Goal: Information Seeking & Learning: Learn about a topic

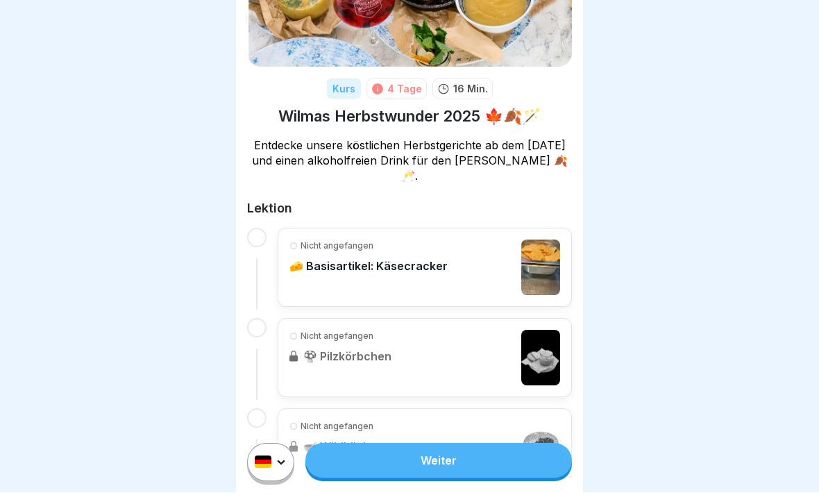
scroll to position [127, 0]
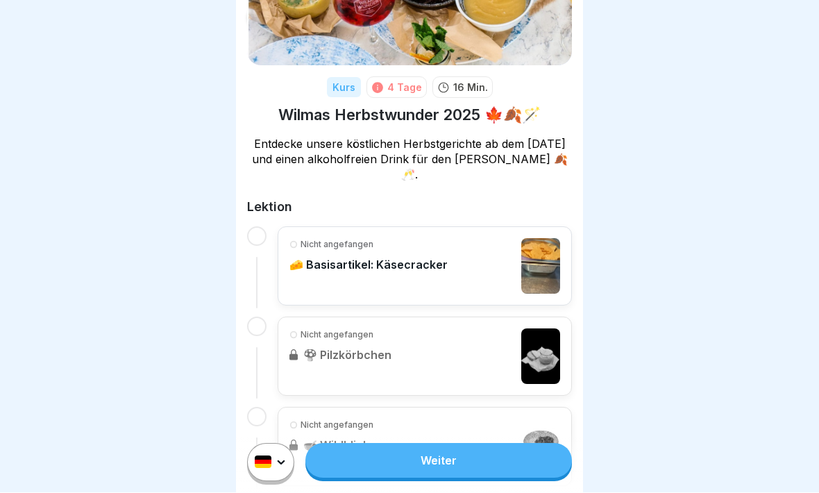
click at [398, 261] on p "🧀 Basisartikel: Käsecracker" at bounding box center [368, 265] width 158 height 14
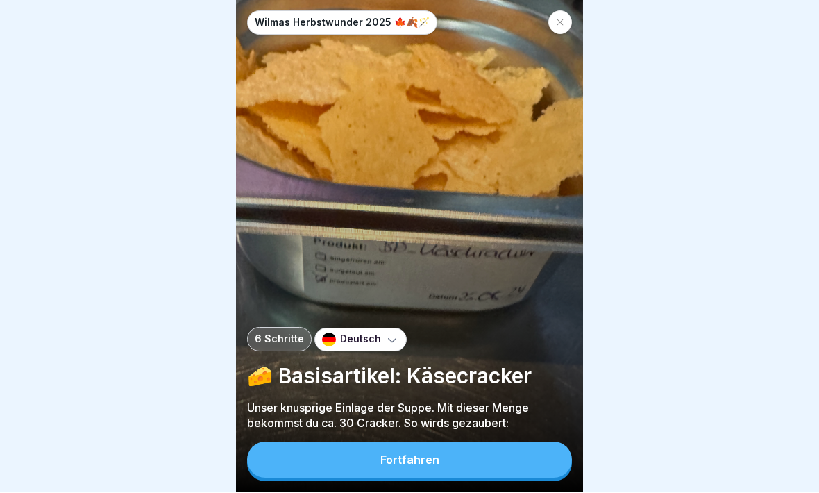
click at [382, 430] on button "Fortfahren" at bounding box center [409, 460] width 325 height 36
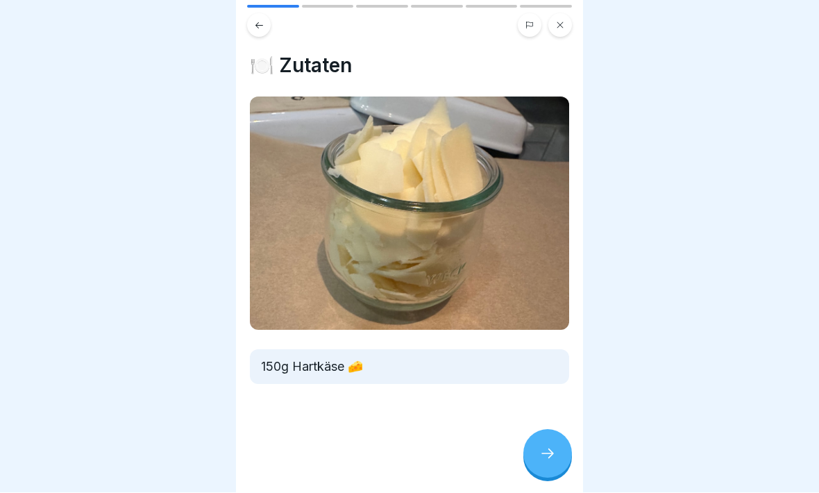
click at [547, 430] on icon at bounding box center [547, 454] width 17 height 17
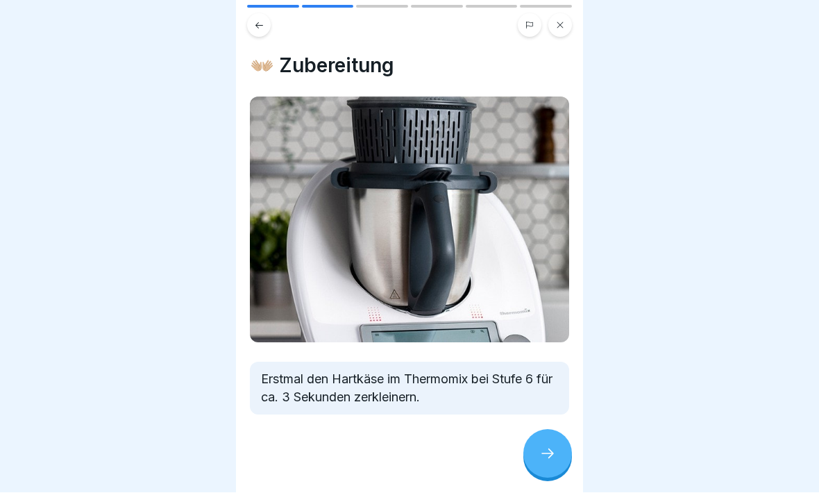
click at [550, 430] on icon at bounding box center [547, 454] width 12 height 10
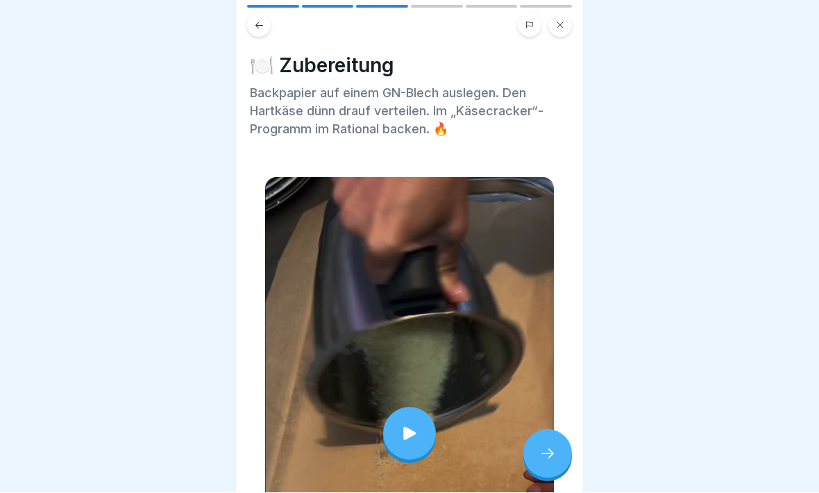
click at [409, 430] on icon at bounding box center [409, 434] width 12 height 13
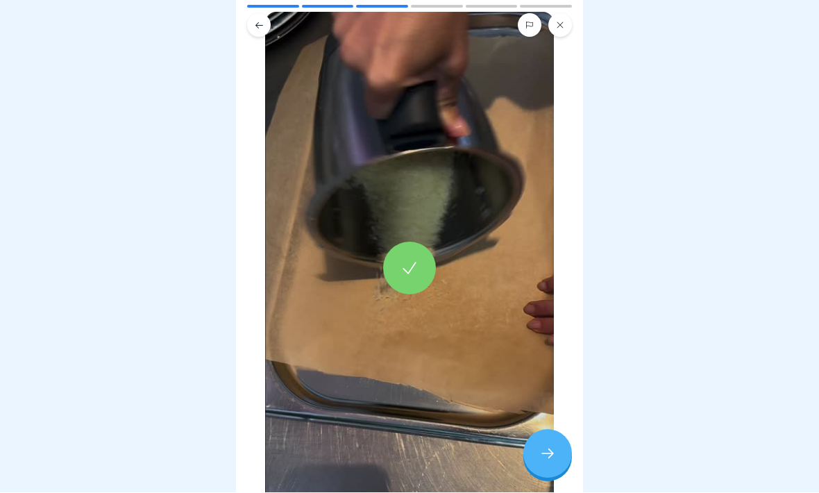
scroll to position [162, 0]
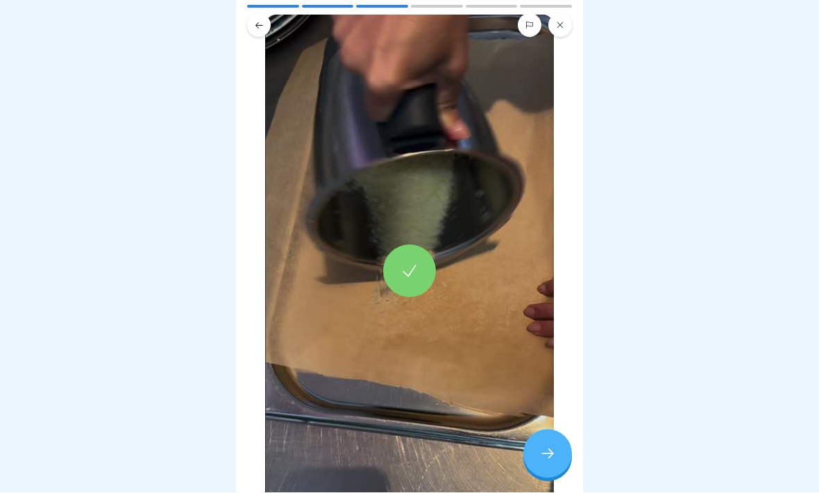
click at [553, 430] on icon at bounding box center [547, 454] width 17 height 17
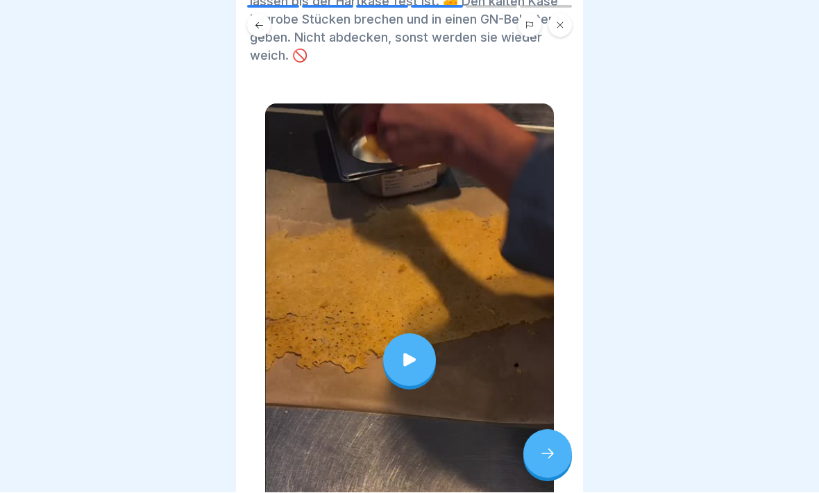
scroll to position [112, 0]
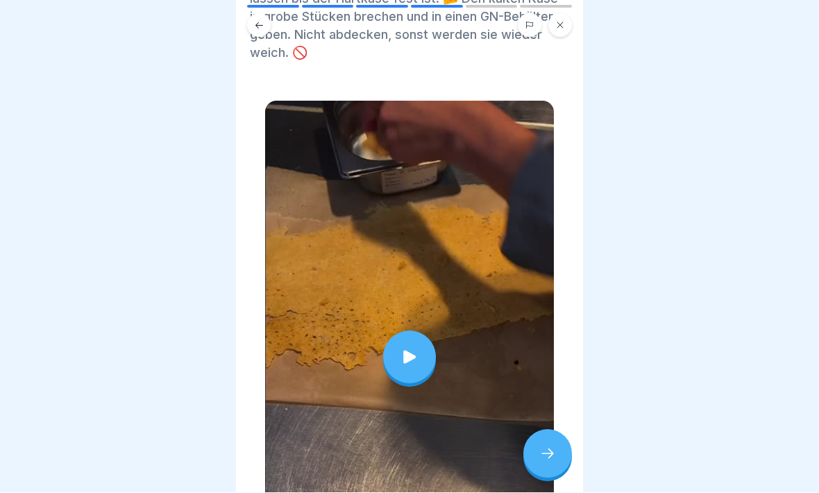
click at [413, 353] on icon at bounding box center [409, 357] width 19 height 19
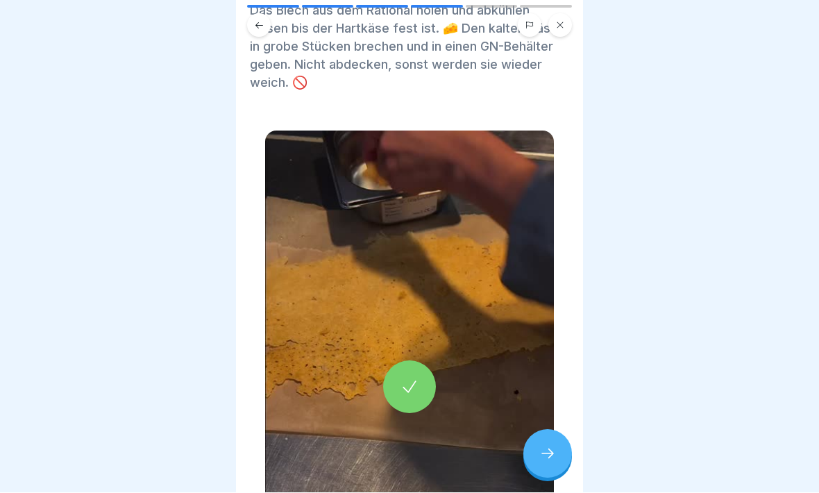
scroll to position [106, 0]
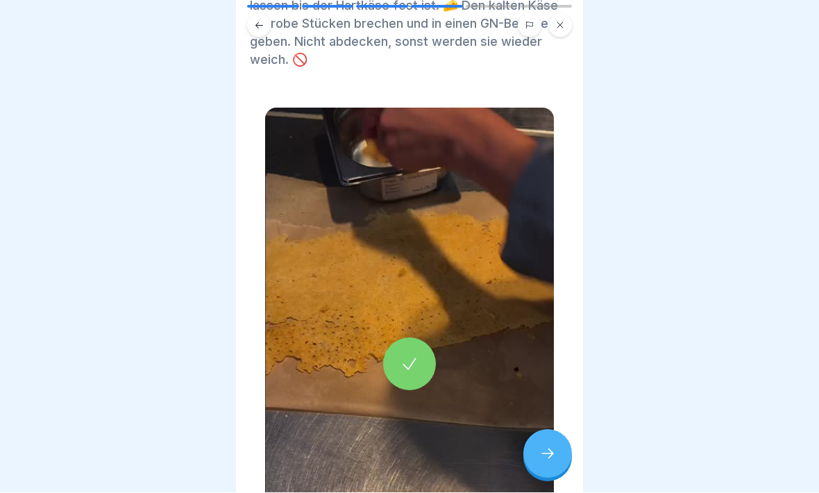
click at [541, 430] on div at bounding box center [547, 454] width 49 height 49
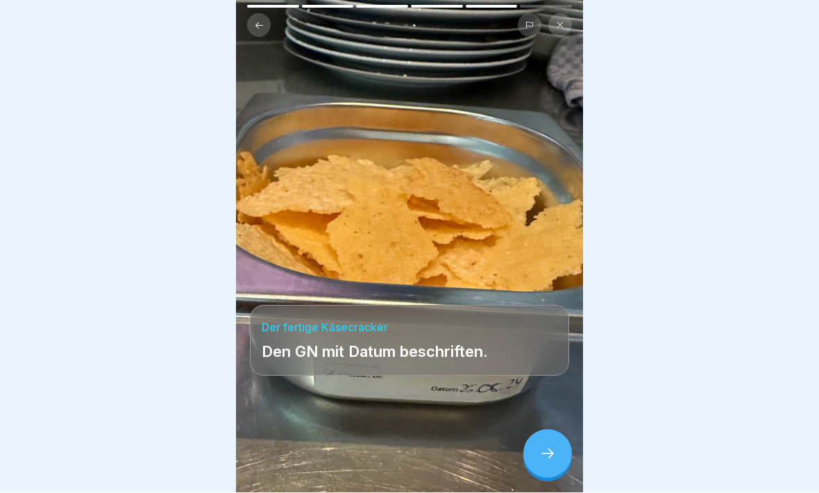
click at [547, 430] on icon at bounding box center [547, 454] width 17 height 17
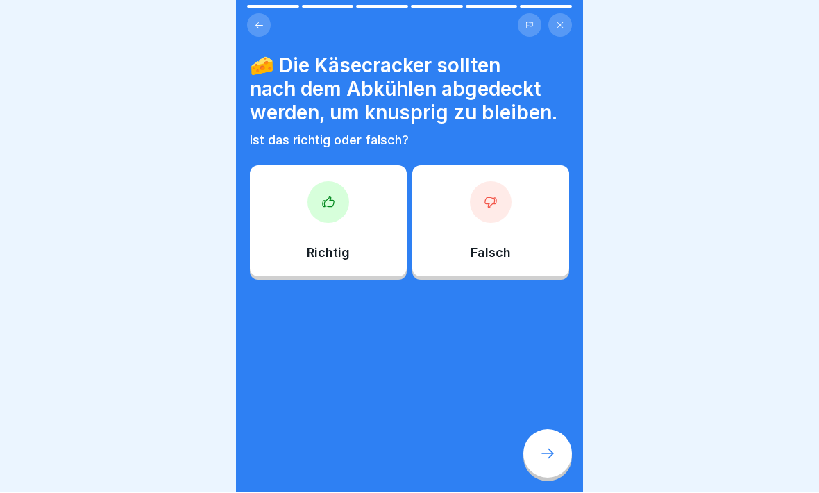
click at [261, 19] on button at bounding box center [259, 26] width 24 height 24
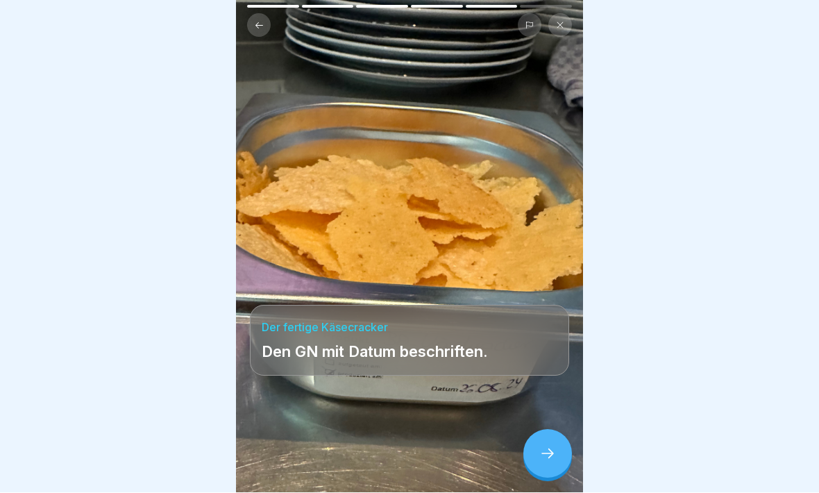
click at [263, 27] on icon at bounding box center [259, 26] width 10 height 10
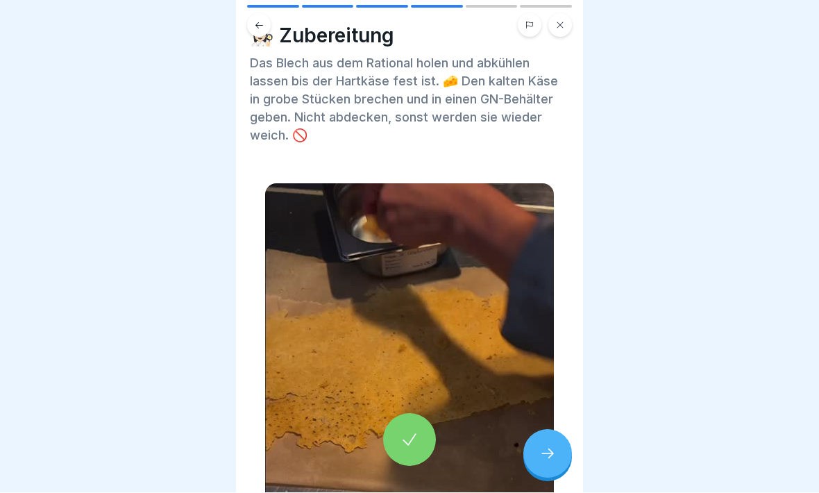
scroll to position [28, 0]
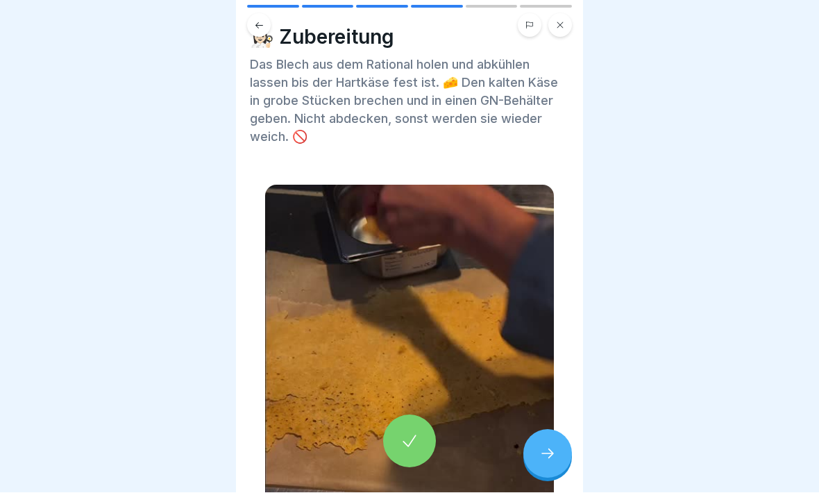
click at [549, 430] on div at bounding box center [547, 454] width 49 height 49
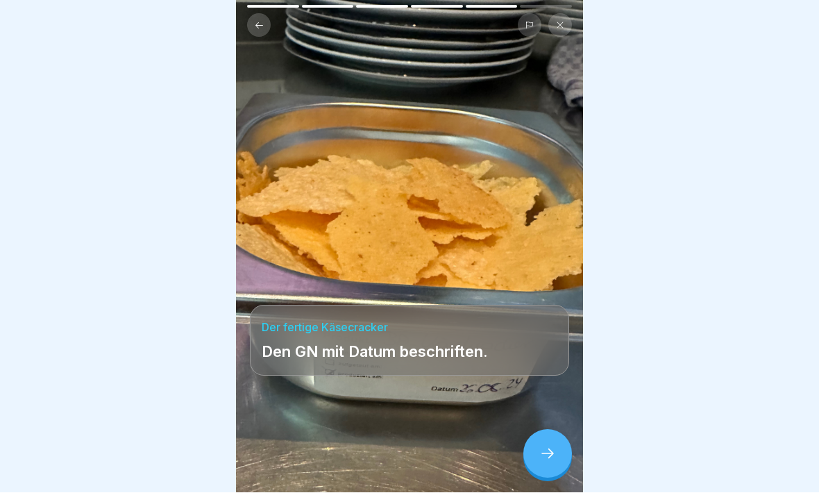
click at [554, 430] on icon at bounding box center [547, 454] width 17 height 17
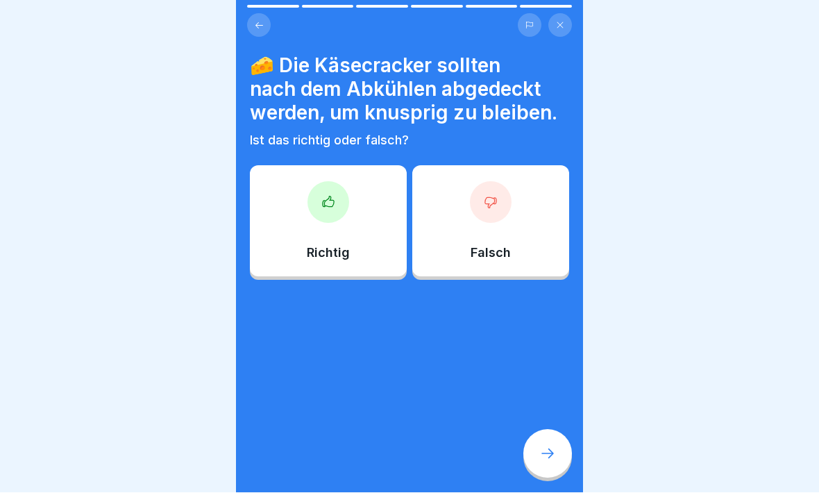
click at [332, 214] on div at bounding box center [328, 203] width 42 height 42
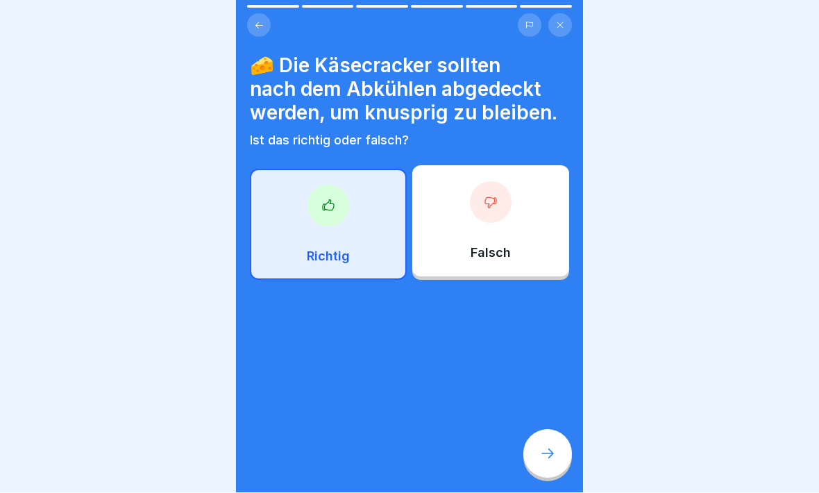
click at [561, 430] on div at bounding box center [547, 454] width 49 height 49
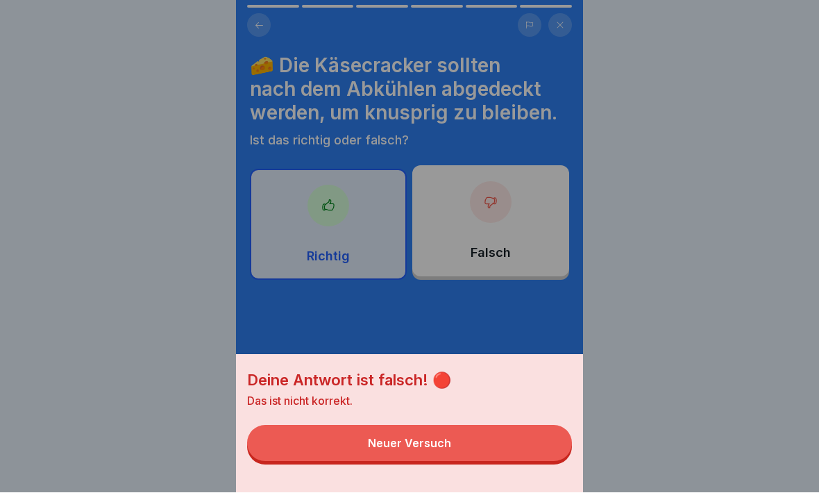
click at [423, 430] on button "Neuer Versuch" at bounding box center [409, 443] width 325 height 36
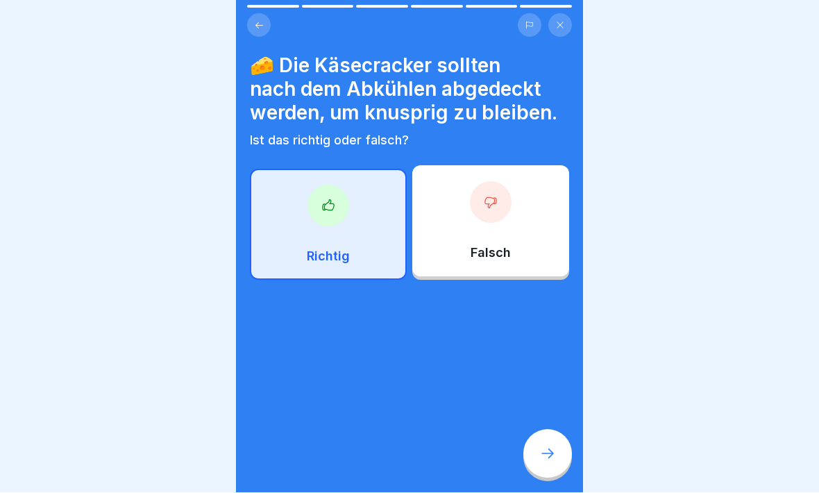
click at [495, 201] on icon at bounding box center [490, 203] width 11 height 10
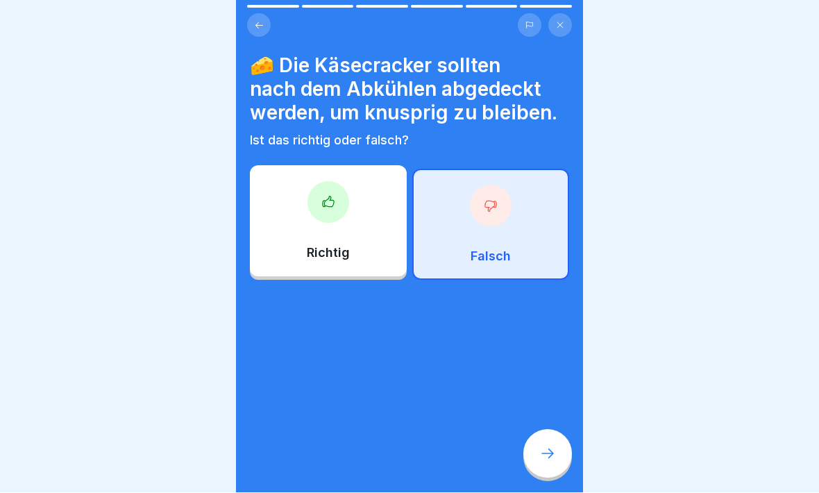
click at [554, 430] on icon at bounding box center [547, 454] width 17 height 17
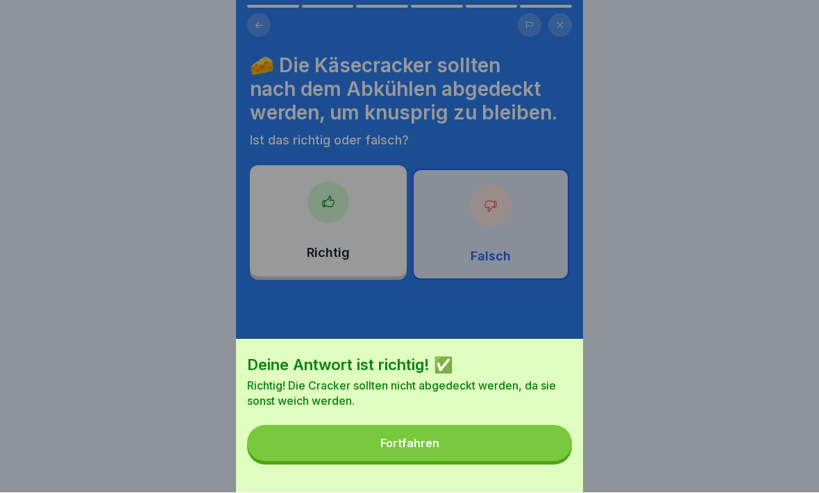
click at [410, 430] on div "Fortfahren" at bounding box center [409, 443] width 59 height 12
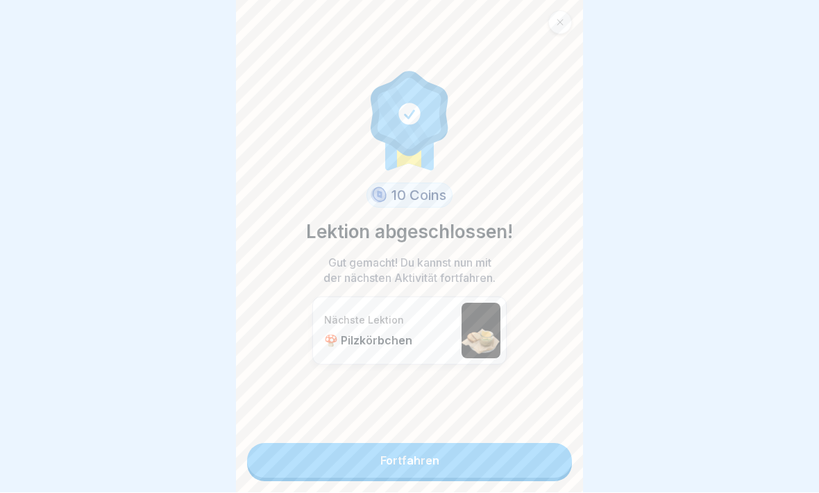
click at [487, 430] on link "Fortfahren" at bounding box center [409, 461] width 325 height 35
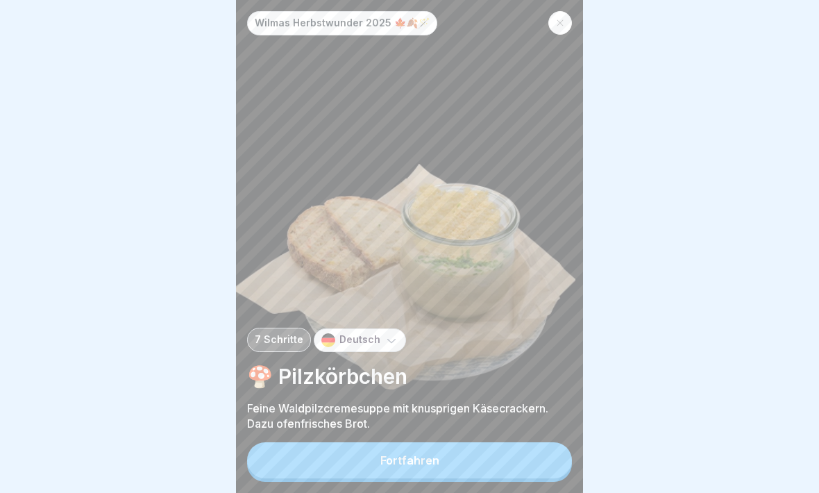
click at [485, 430] on button "Fortfahren" at bounding box center [409, 460] width 325 height 36
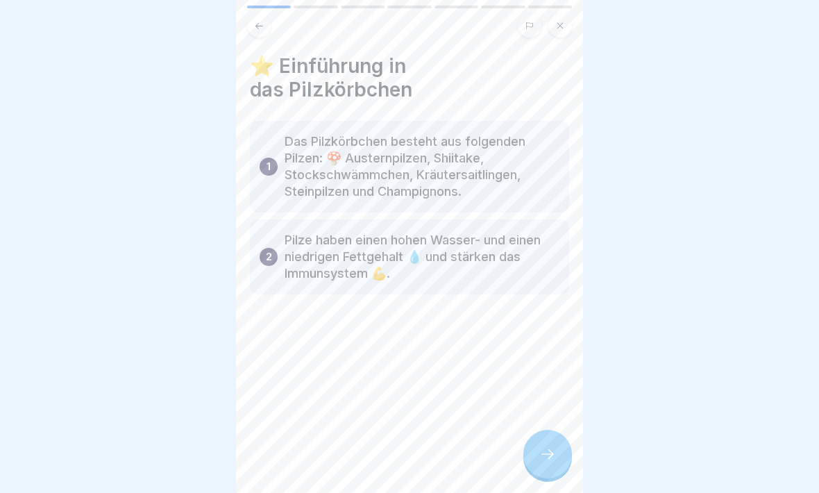
click at [553, 430] on div at bounding box center [547, 454] width 49 height 49
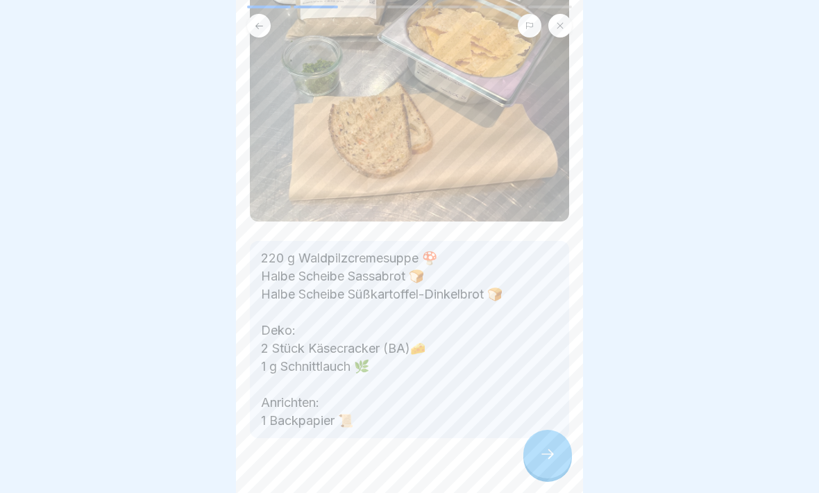
scroll to position [162, 0]
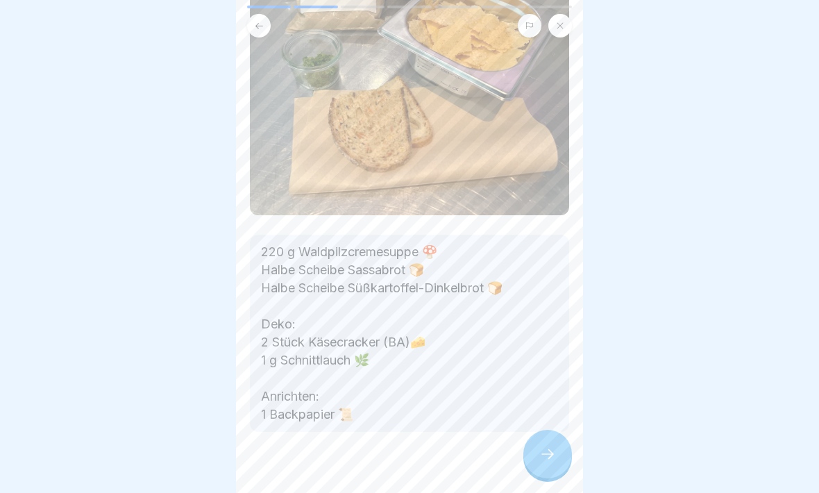
click at [547, 430] on icon at bounding box center [547, 454] width 17 height 17
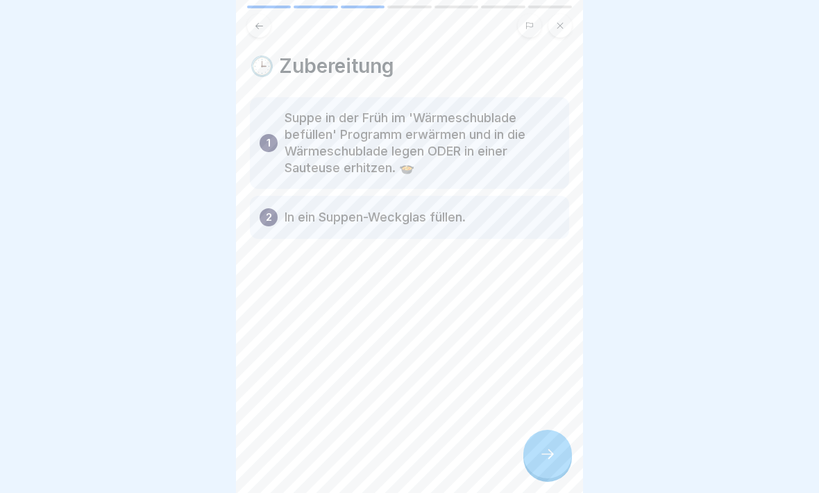
click at [552, 430] on icon at bounding box center [547, 454] width 17 height 17
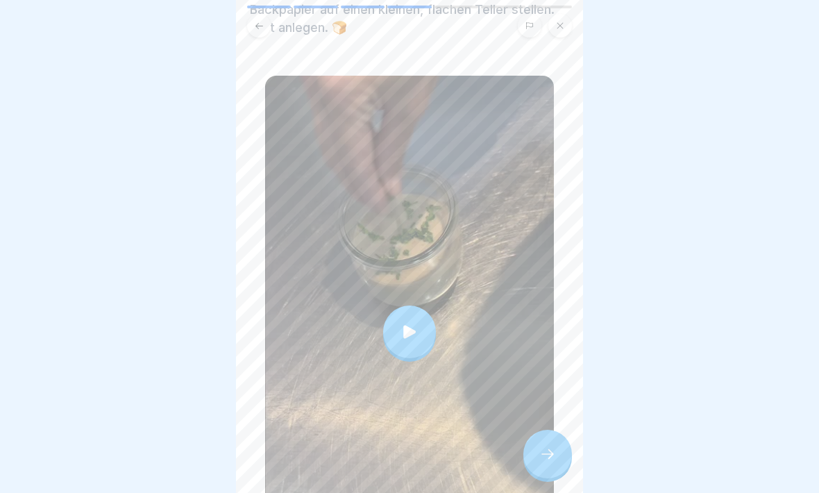
scroll to position [93, 0]
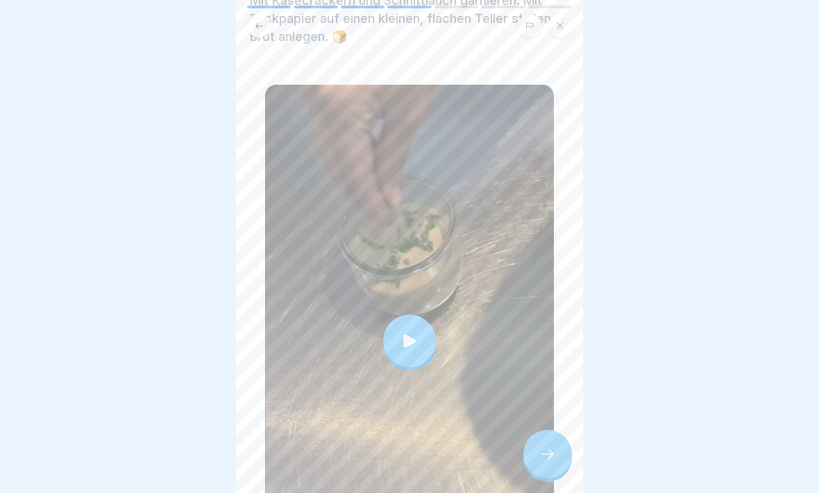
click at [410, 337] on icon at bounding box center [409, 340] width 19 height 19
click at [544, 430] on icon at bounding box center [547, 454] width 17 height 17
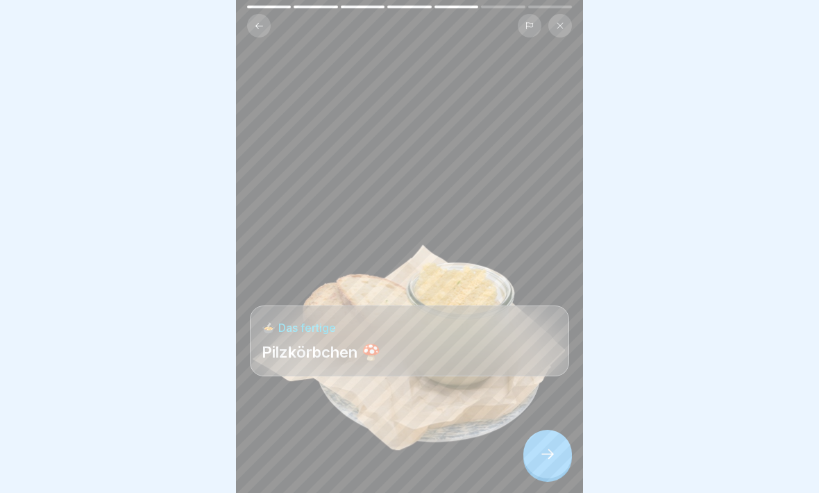
click at [546, 430] on div at bounding box center [547, 454] width 49 height 49
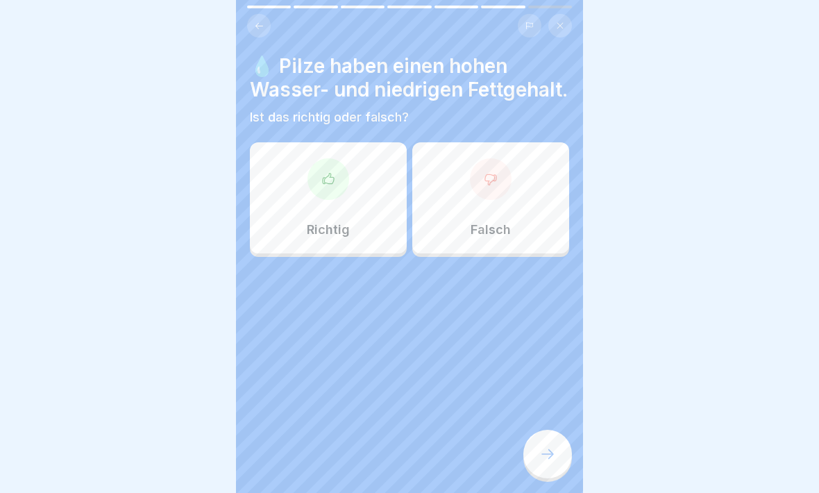
click at [338, 185] on div at bounding box center [328, 179] width 42 height 42
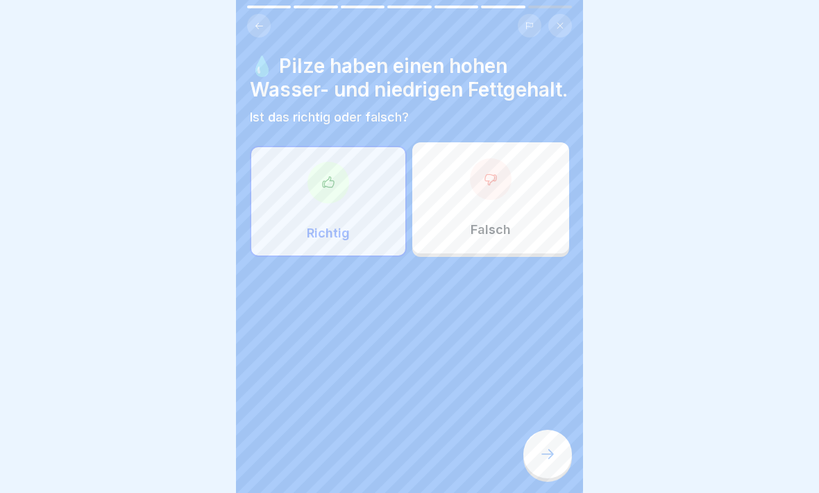
click at [542, 430] on icon at bounding box center [547, 454] width 17 height 17
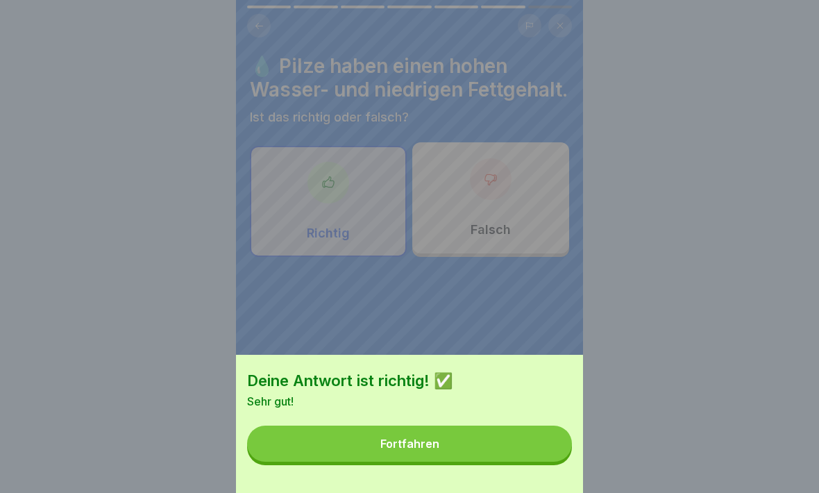
click at [504, 430] on button "Fortfahren" at bounding box center [409, 443] width 325 height 36
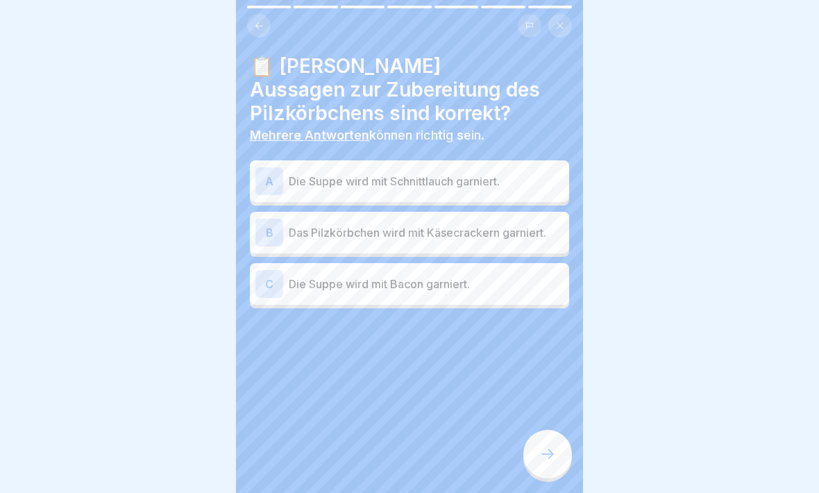
click at [512, 236] on p "Das Pilzkörbchen wird mit Käsecrackern garniert." at bounding box center [426, 232] width 275 height 17
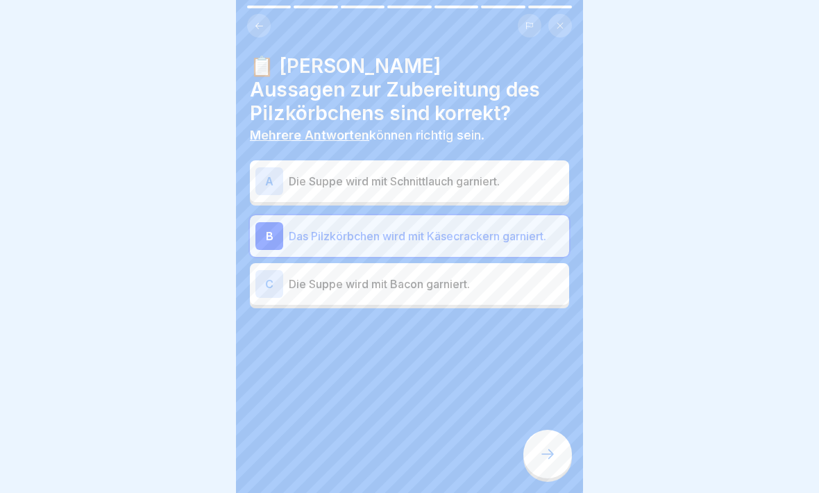
click at [514, 188] on p "Die Suppe wird mit Schnittlauch garniert." at bounding box center [426, 181] width 275 height 17
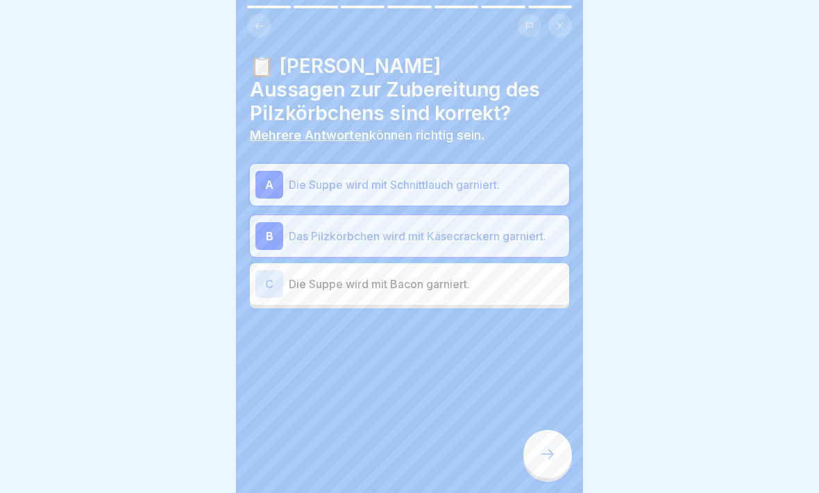
click at [565, 430] on div at bounding box center [547, 454] width 49 height 49
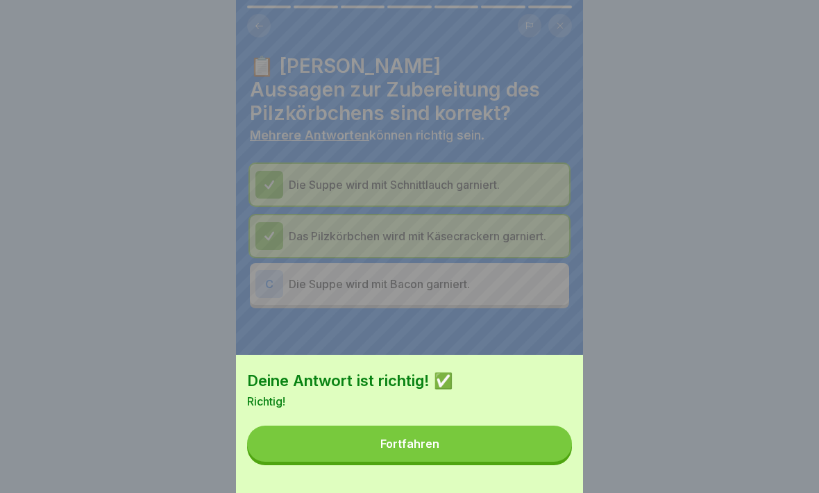
click at [511, 430] on button "Fortfahren" at bounding box center [409, 443] width 325 height 36
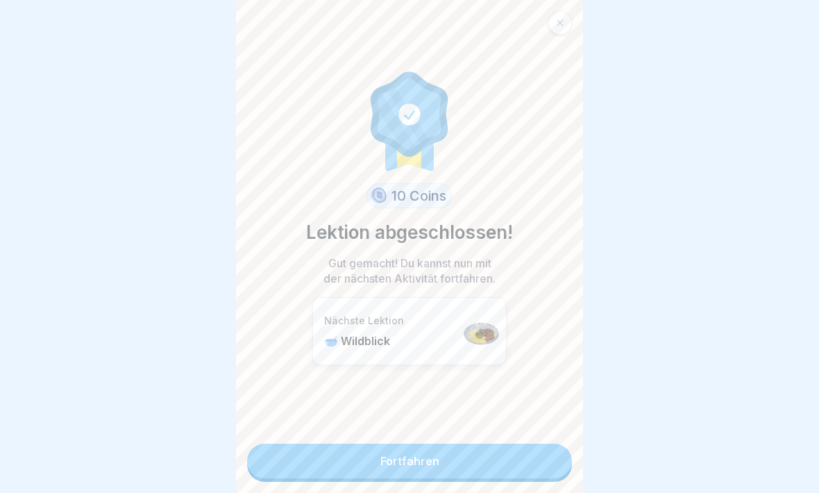
click at [500, 430] on link "Fortfahren" at bounding box center [409, 461] width 325 height 35
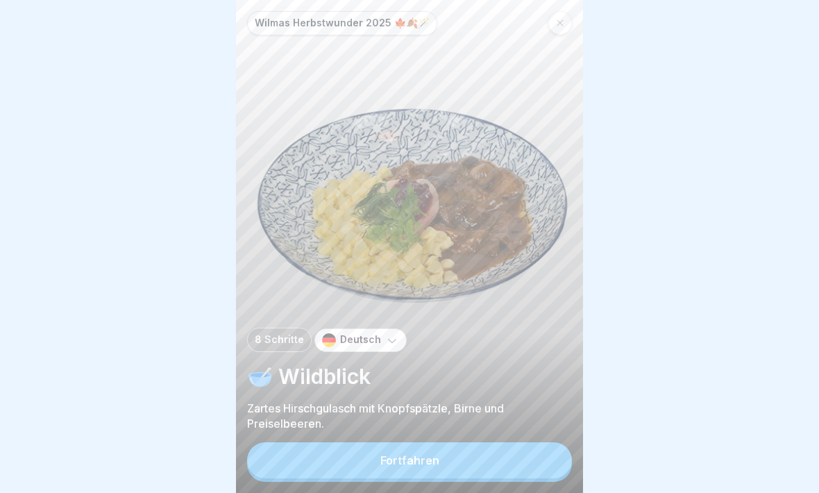
click at [463, 430] on button "Fortfahren" at bounding box center [409, 460] width 325 height 36
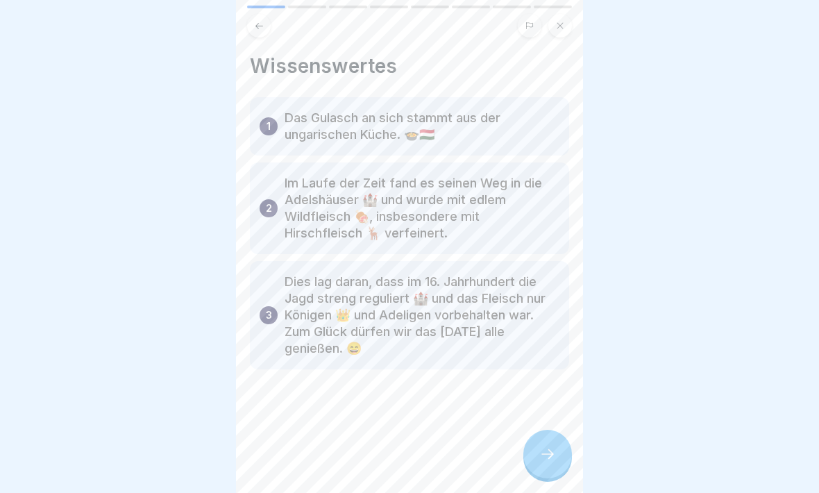
click at [542, 430] on icon at bounding box center [547, 454] width 17 height 17
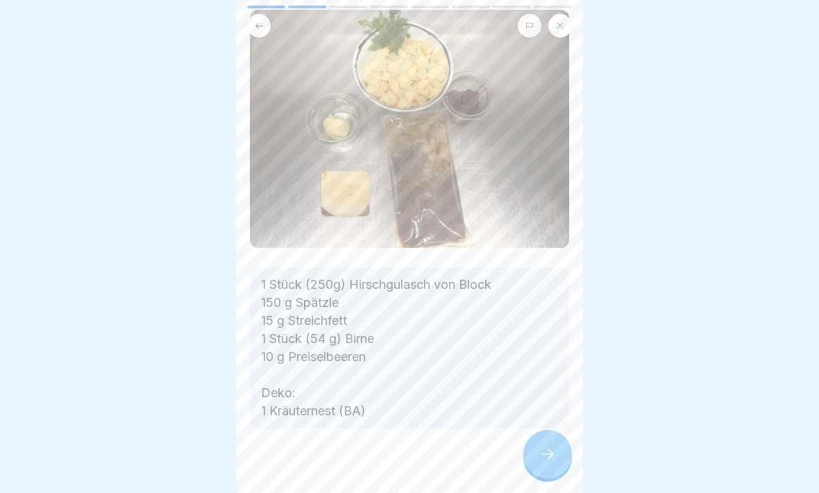
scroll to position [90, 0]
click at [550, 430] on icon at bounding box center [547, 454] width 17 height 17
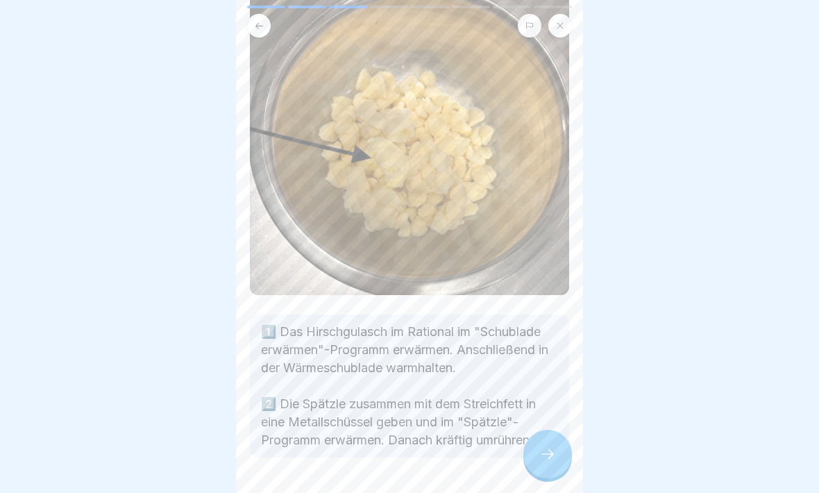
scroll to position [118, 0]
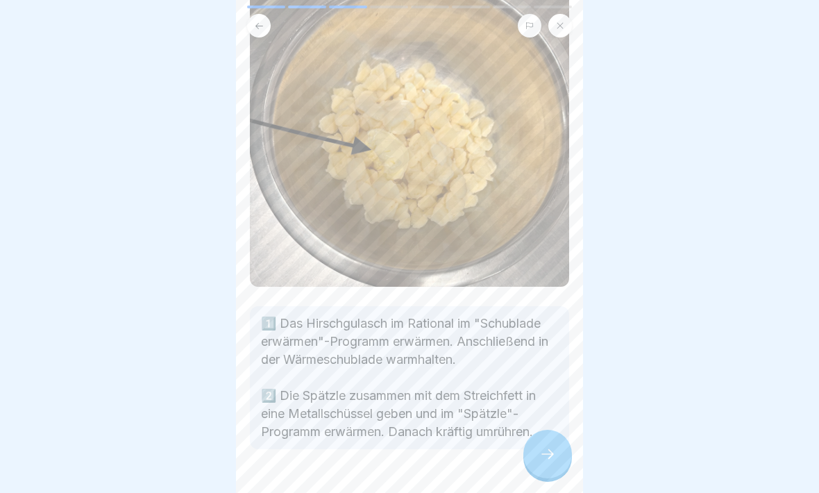
click at [549, 430] on icon at bounding box center [547, 454] width 17 height 17
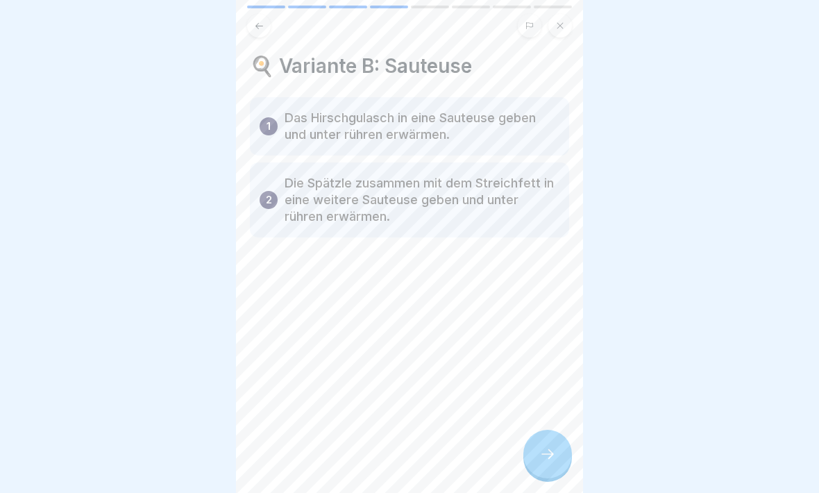
click at [544, 430] on icon at bounding box center [547, 454] width 17 height 17
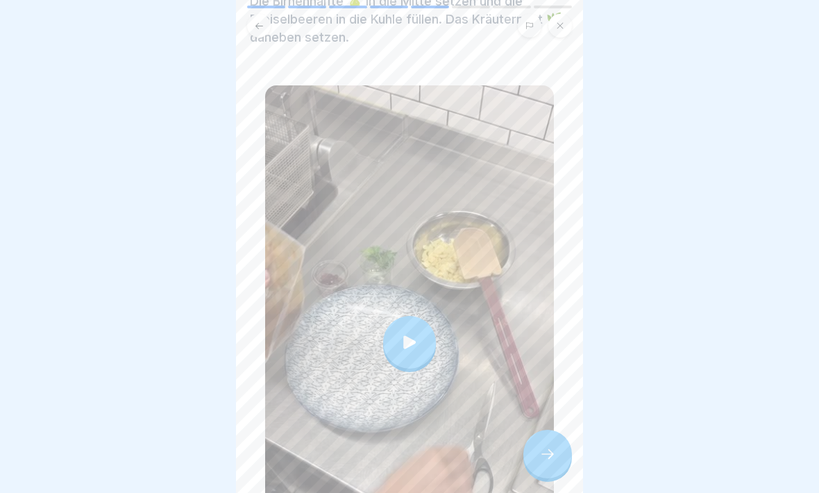
scroll to position [136, 0]
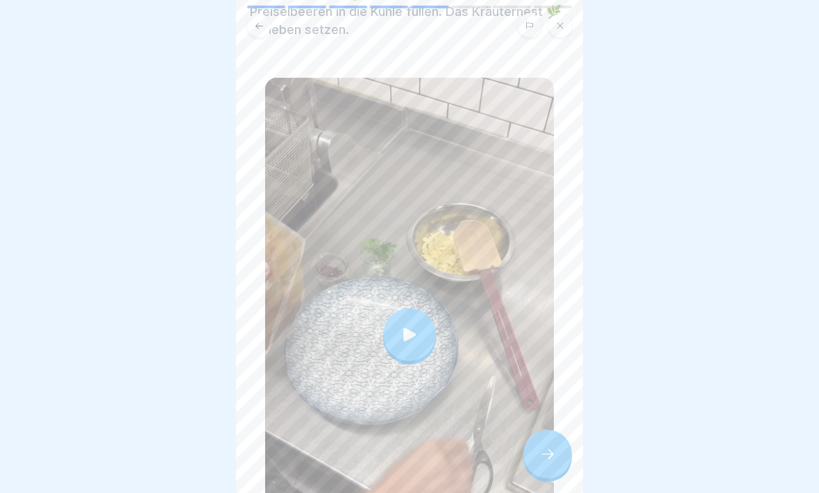
click at [408, 330] on icon at bounding box center [409, 334] width 19 height 19
click at [539, 430] on icon at bounding box center [547, 454] width 17 height 17
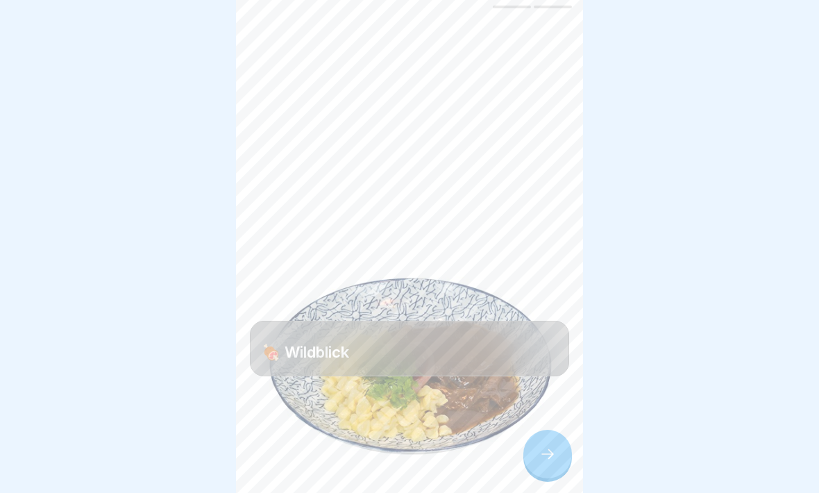
click at [546, 430] on icon at bounding box center [547, 454] width 17 height 17
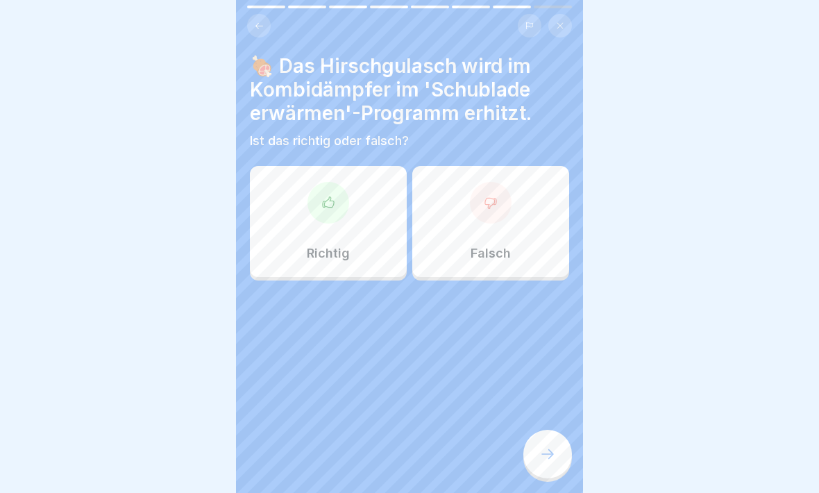
click at [307, 210] on div "Richtig" at bounding box center [328, 221] width 157 height 111
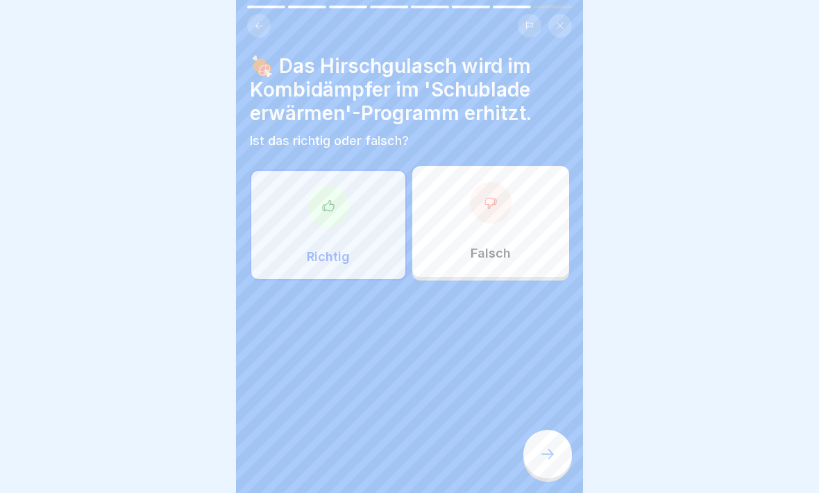
click at [549, 430] on icon at bounding box center [547, 454] width 17 height 17
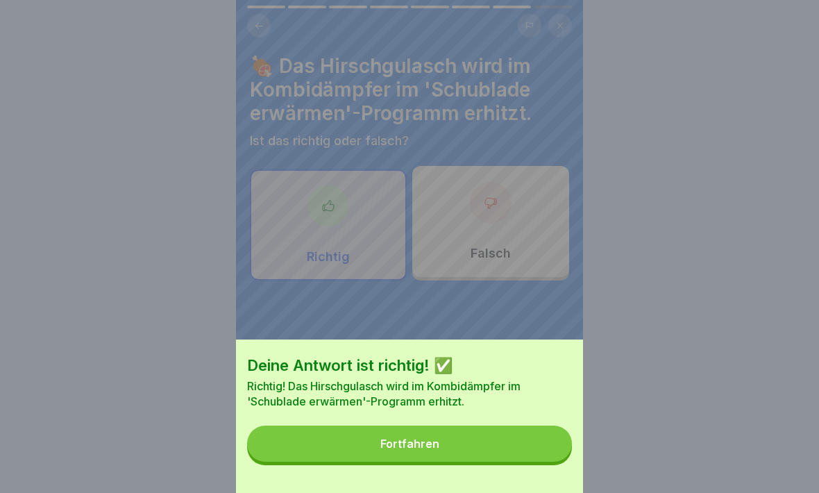
click at [500, 430] on button "Fortfahren" at bounding box center [409, 443] width 325 height 36
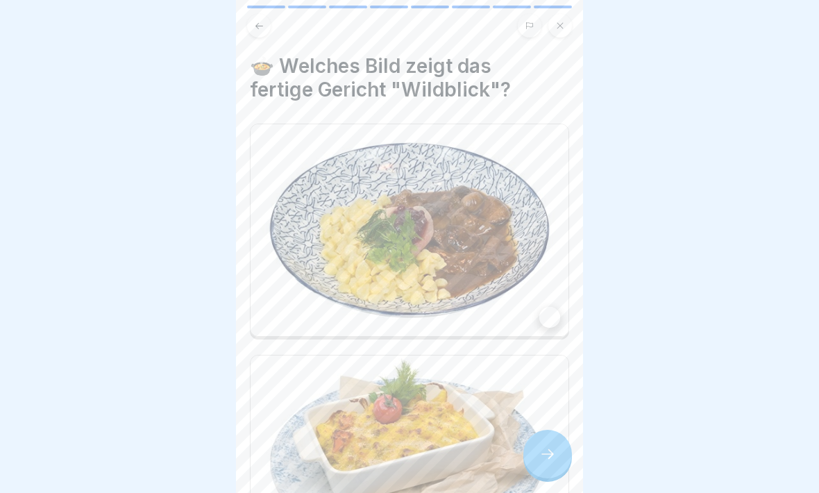
click at [544, 314] on div at bounding box center [549, 317] width 21 height 21
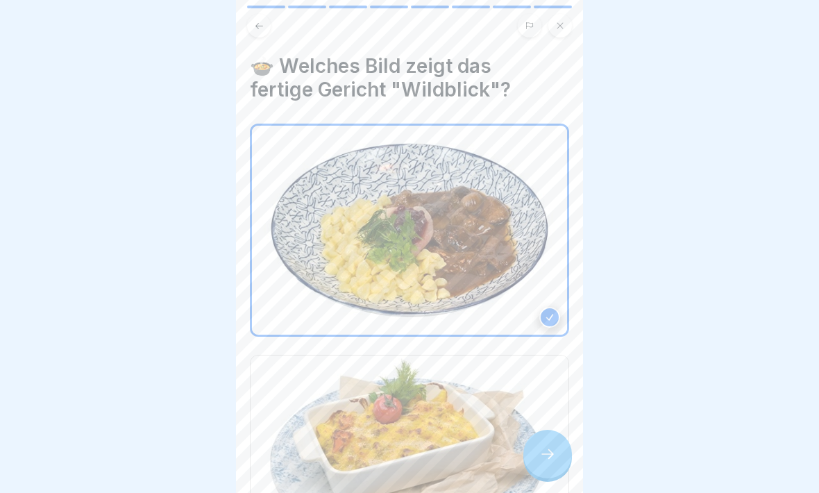
click at [554, 430] on icon at bounding box center [547, 454] width 17 height 17
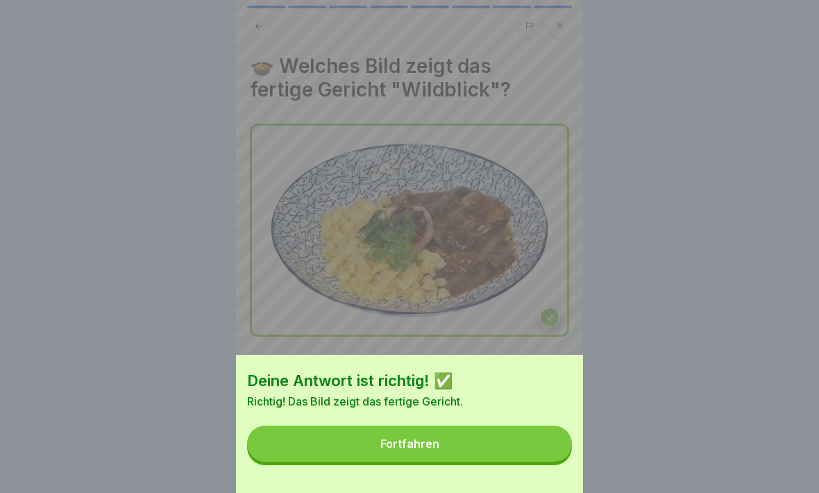
click at [514, 430] on button "Fortfahren" at bounding box center [409, 443] width 325 height 36
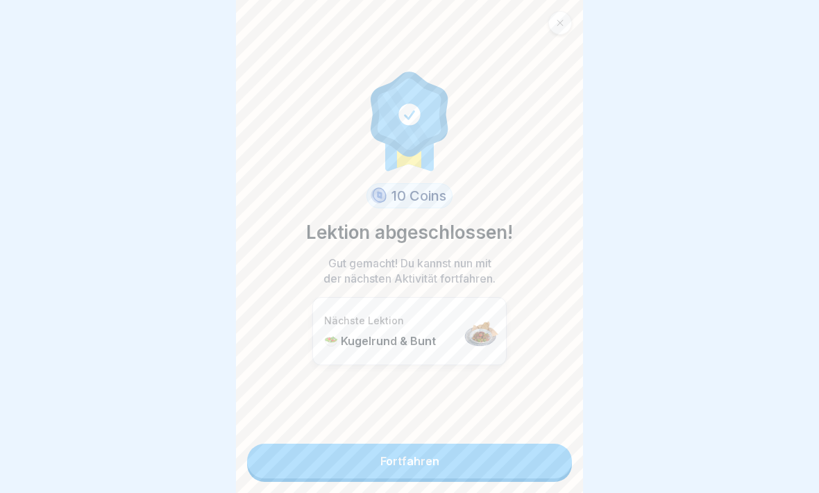
click at [523, 430] on link "Fortfahren" at bounding box center [409, 461] width 325 height 35
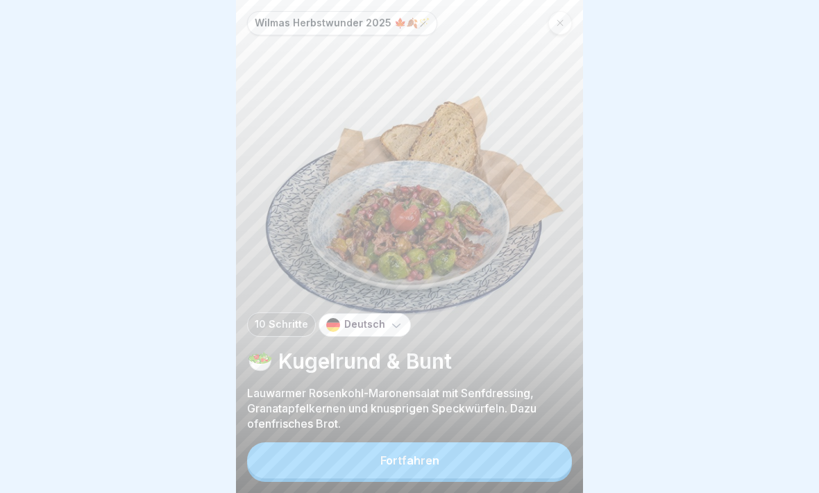
click at [461, 430] on button "Fortfahren" at bounding box center [409, 460] width 325 height 36
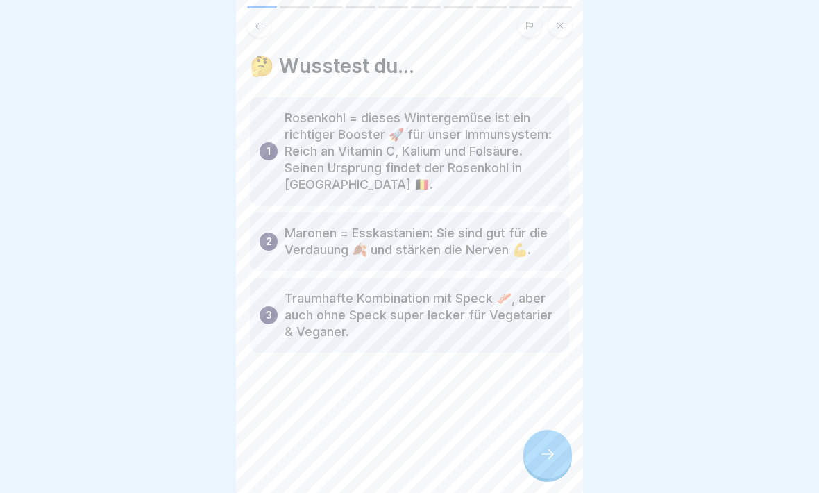
click at [547, 430] on icon at bounding box center [547, 454] width 17 height 17
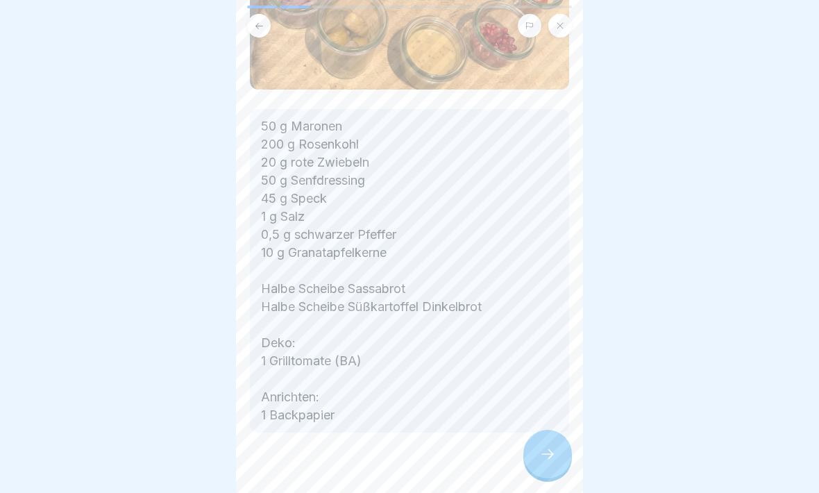
scroll to position [320, 0]
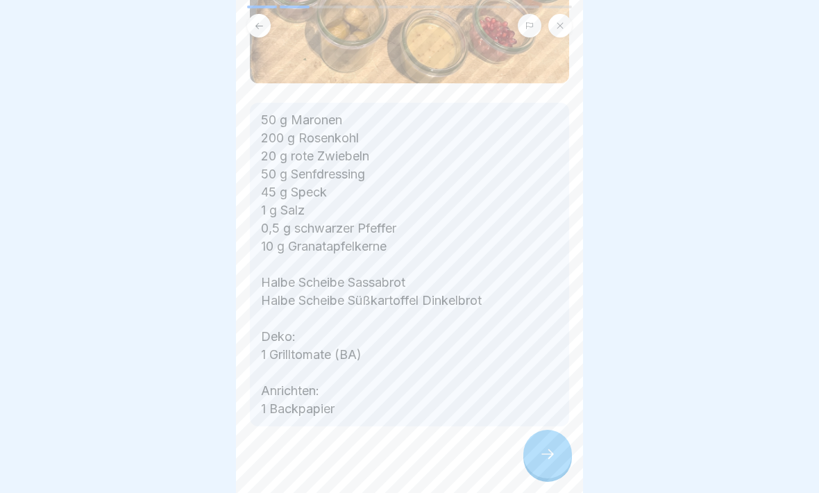
click at [550, 430] on icon at bounding box center [547, 454] width 17 height 17
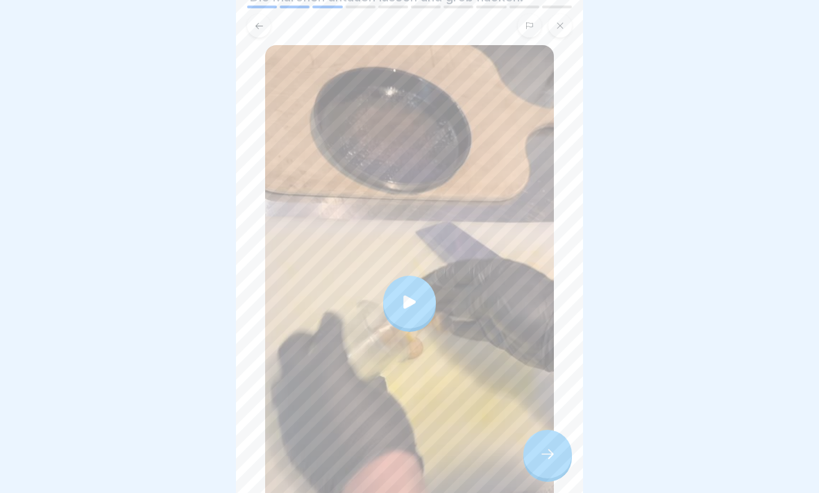
scroll to position [109, 0]
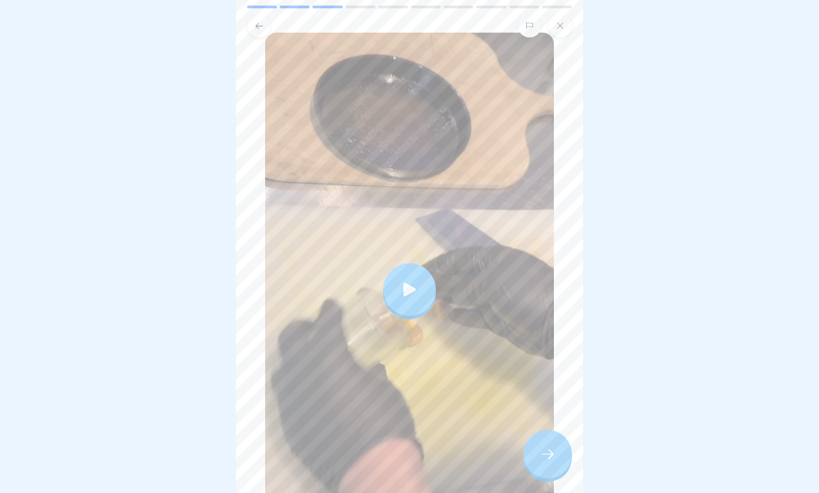
click at [412, 286] on icon at bounding box center [409, 289] width 19 height 19
click at [398, 288] on div at bounding box center [409, 289] width 53 height 53
click at [549, 430] on icon at bounding box center [547, 454] width 17 height 17
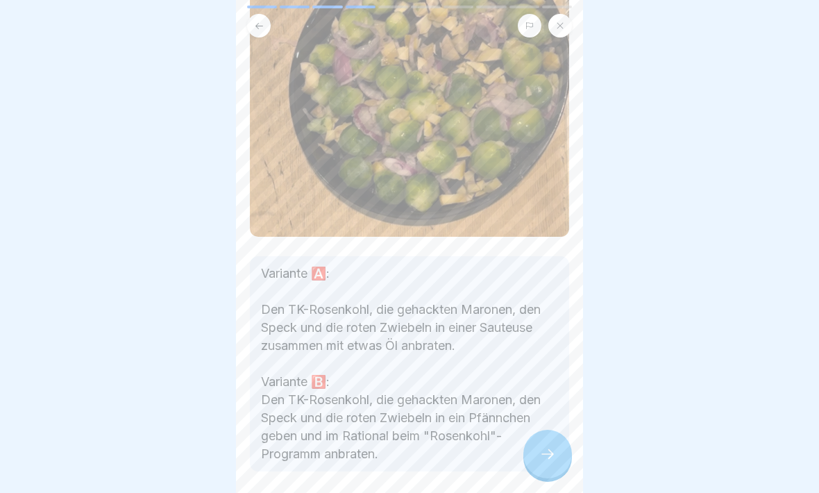
scroll to position [174, 0]
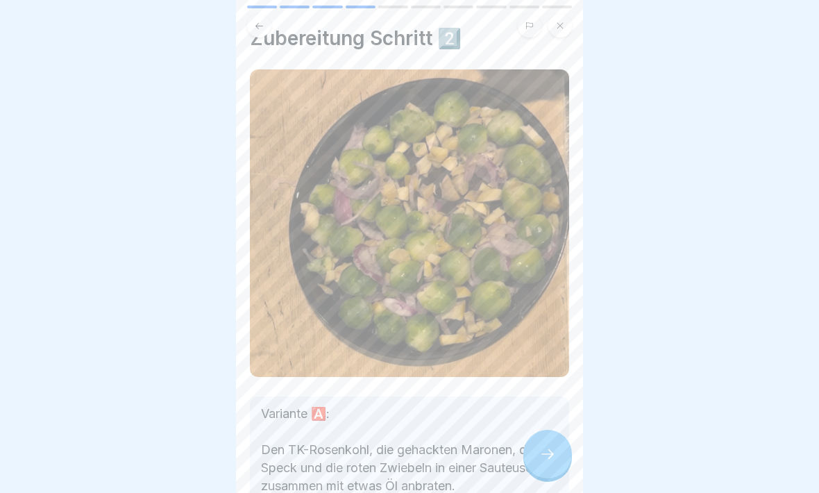
click at [547, 430] on icon at bounding box center [547, 454] width 17 height 17
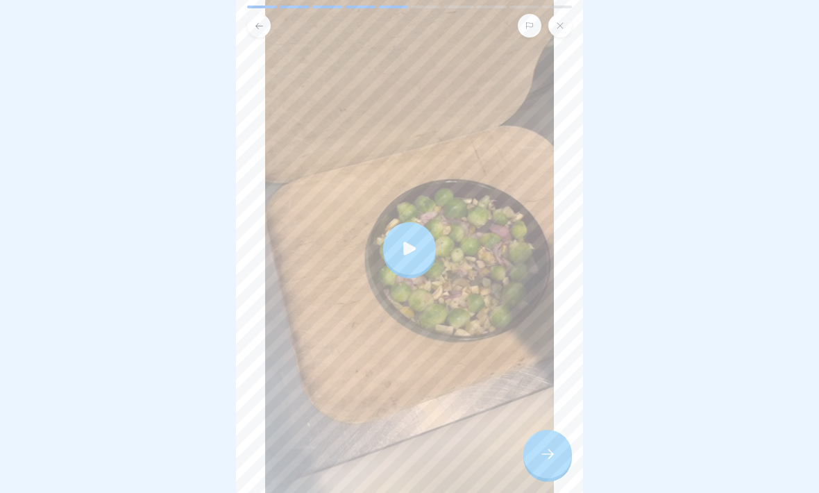
scroll to position [187, 0]
click at [425, 252] on div at bounding box center [409, 247] width 53 height 53
click at [548, 430] on icon at bounding box center [547, 454] width 17 height 17
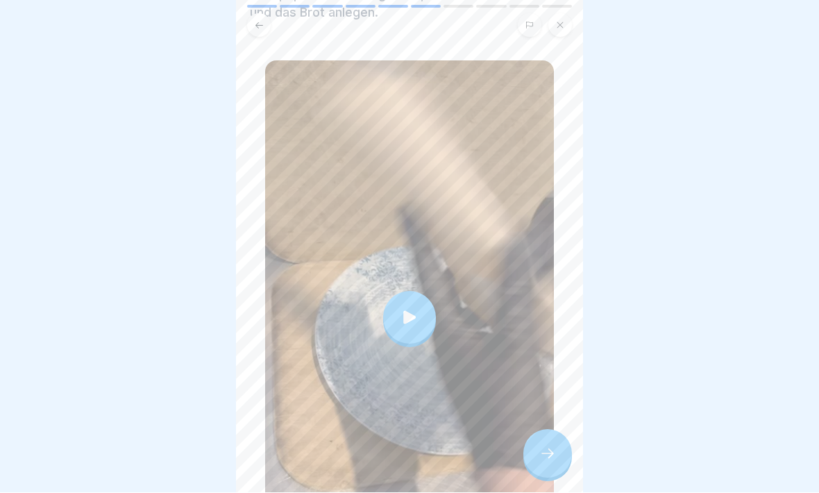
scroll to position [135, 0]
click at [401, 319] on icon at bounding box center [409, 317] width 19 height 19
click at [399, 317] on div at bounding box center [409, 318] width 53 height 53
click at [547, 430] on icon at bounding box center [547, 454] width 17 height 17
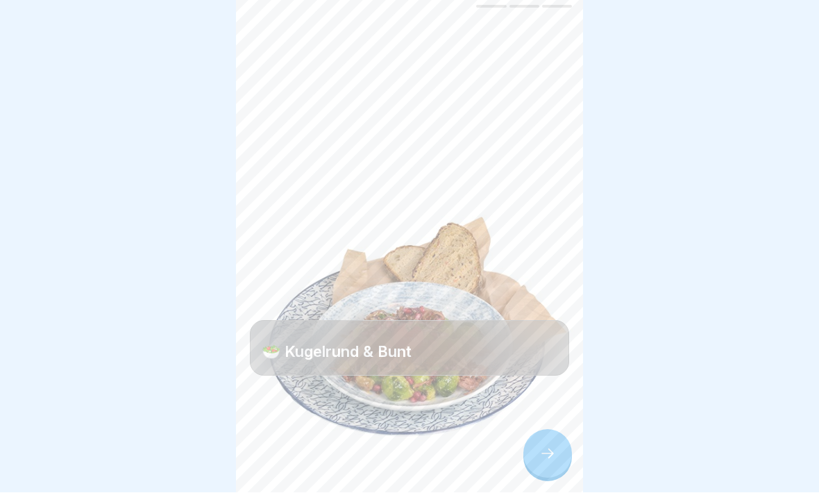
click at [559, 430] on div at bounding box center [547, 454] width 49 height 49
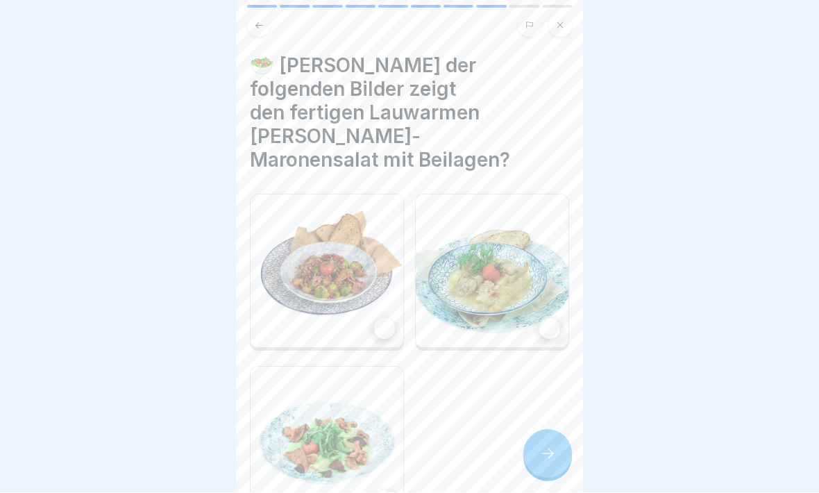
click at [383, 294] on img at bounding box center [327, 271] width 153 height 153
click at [550, 430] on icon at bounding box center [547, 454] width 17 height 17
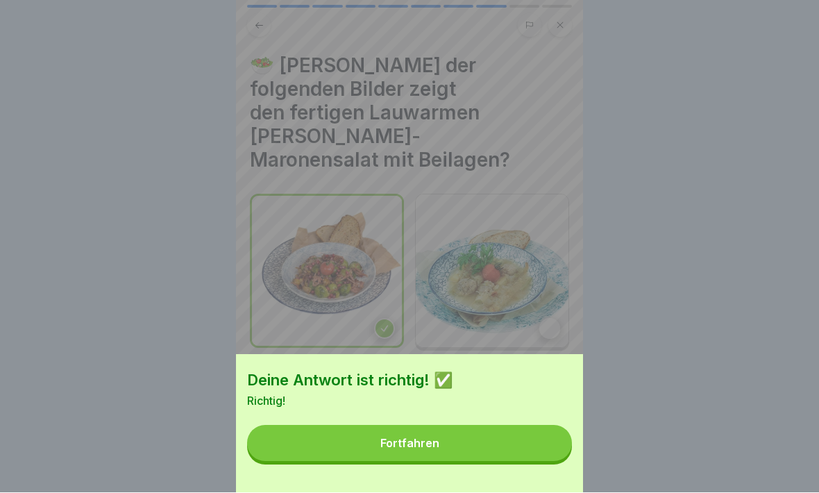
click at [494, 430] on button "Fortfahren" at bounding box center [409, 443] width 325 height 36
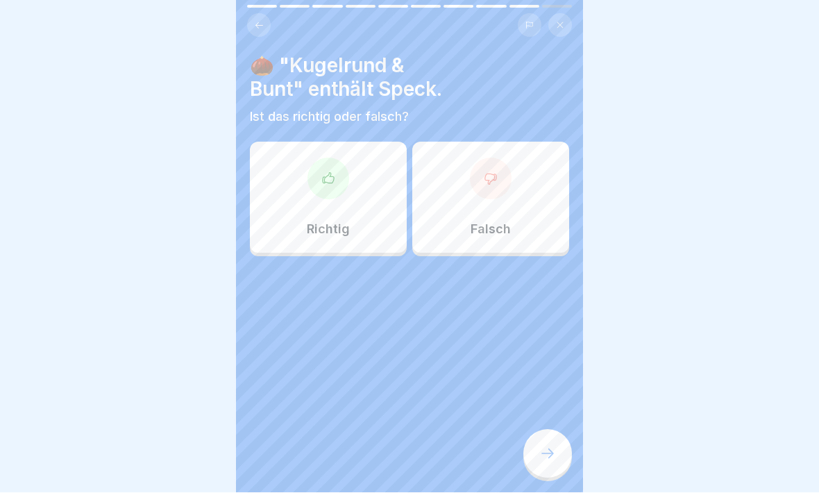
click at [328, 185] on icon at bounding box center [328, 179] width 14 height 14
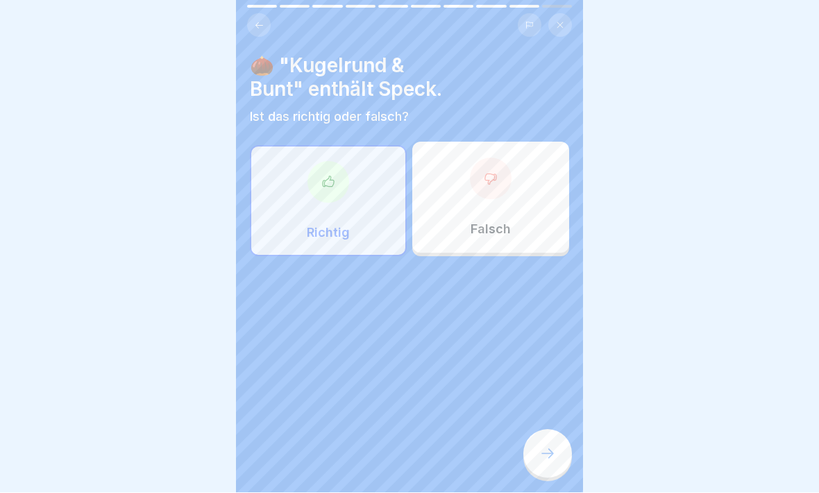
click at [549, 430] on icon at bounding box center [547, 454] width 17 height 17
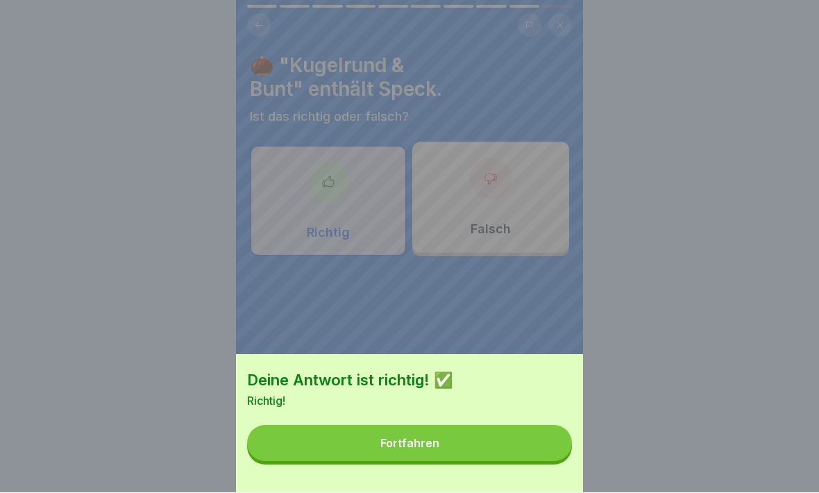
click at [486, 430] on button "Fortfahren" at bounding box center [409, 443] width 325 height 36
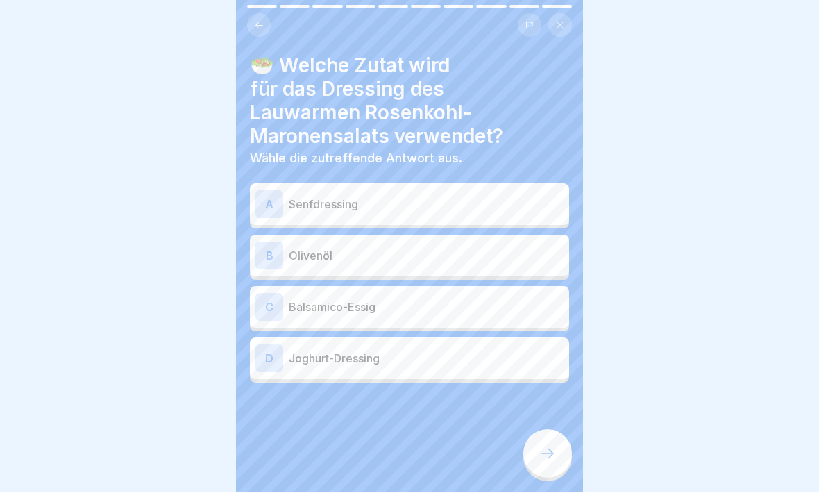
click at [303, 198] on p "Senfdressing" at bounding box center [426, 204] width 275 height 17
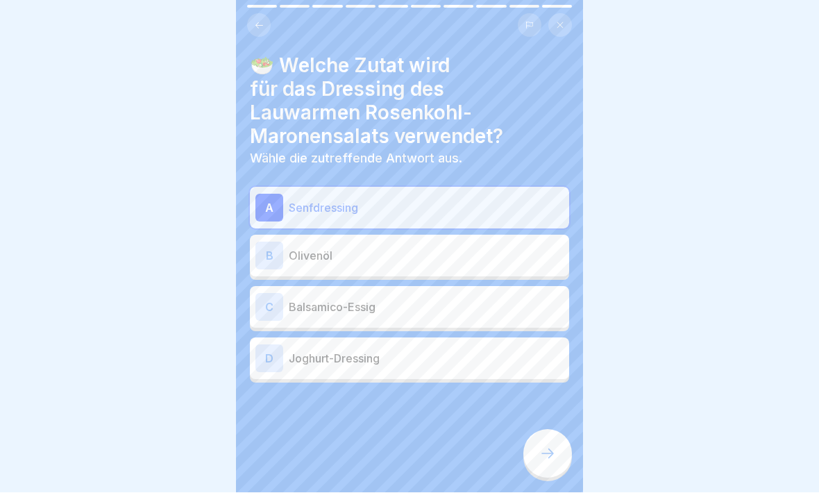
click at [552, 430] on icon at bounding box center [547, 454] width 12 height 10
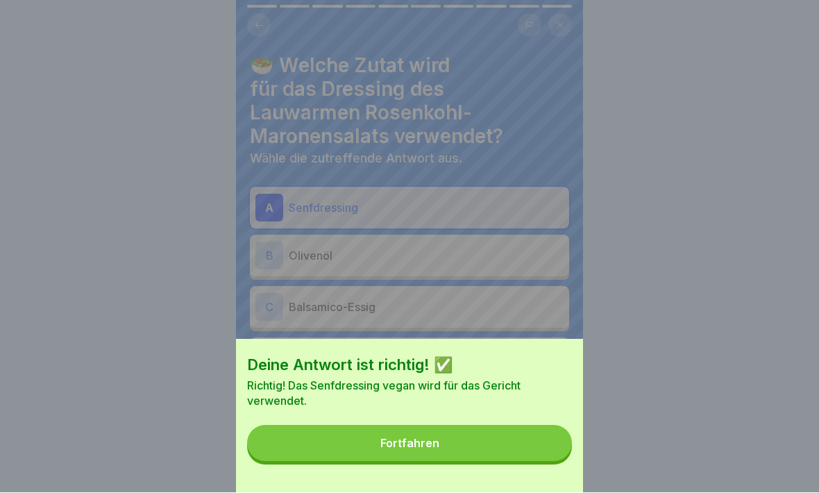
click at [442, 430] on button "Fortfahren" at bounding box center [409, 443] width 325 height 36
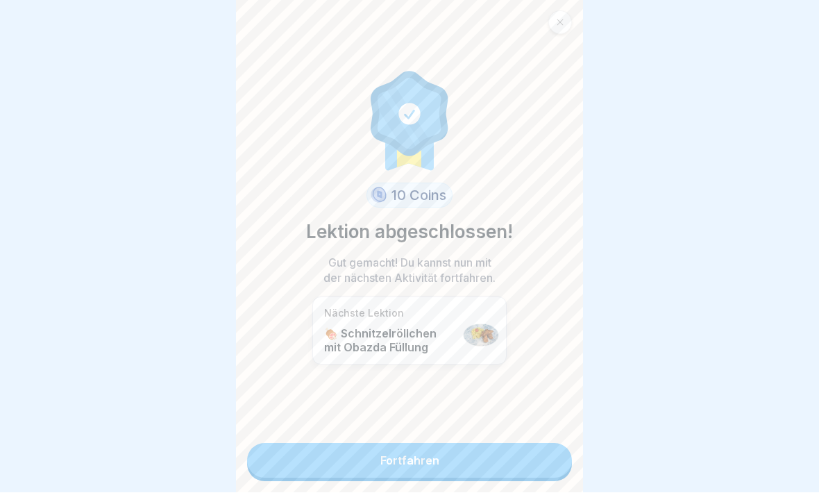
click at [437, 430] on link "Fortfahren" at bounding box center [409, 461] width 325 height 35
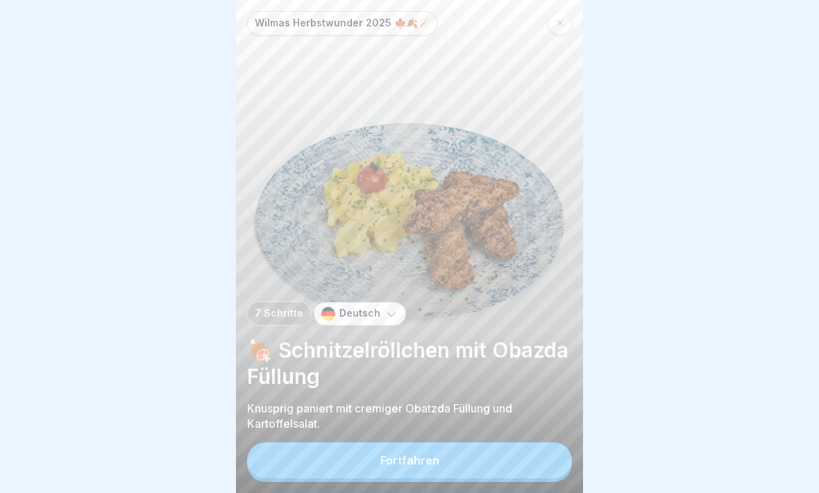
click at [451, 430] on button "Fortfahren" at bounding box center [409, 460] width 325 height 36
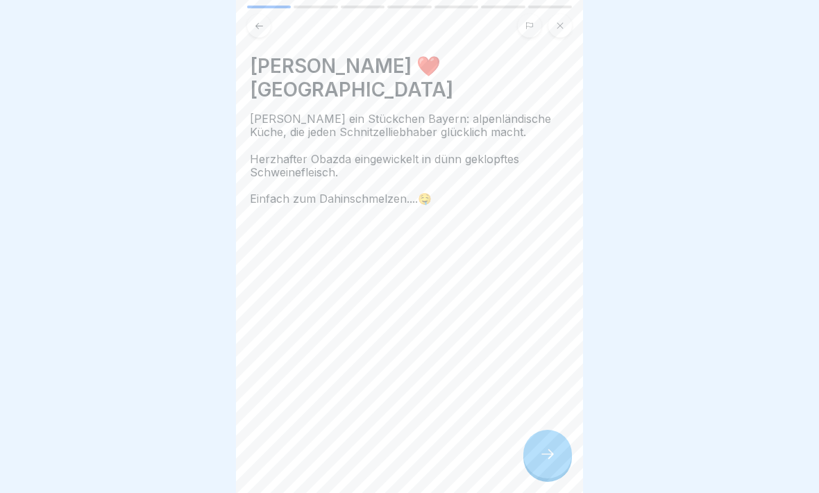
click at [542, 430] on icon at bounding box center [547, 454] width 17 height 17
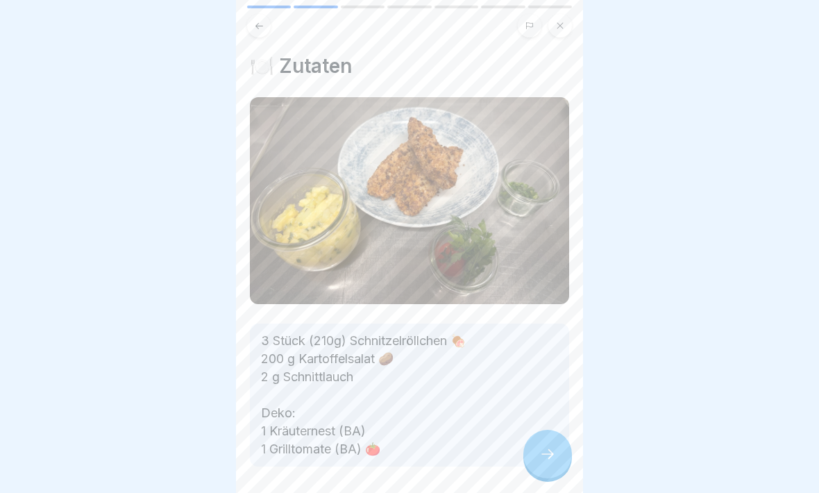
click at [546, 430] on icon at bounding box center [547, 454] width 17 height 17
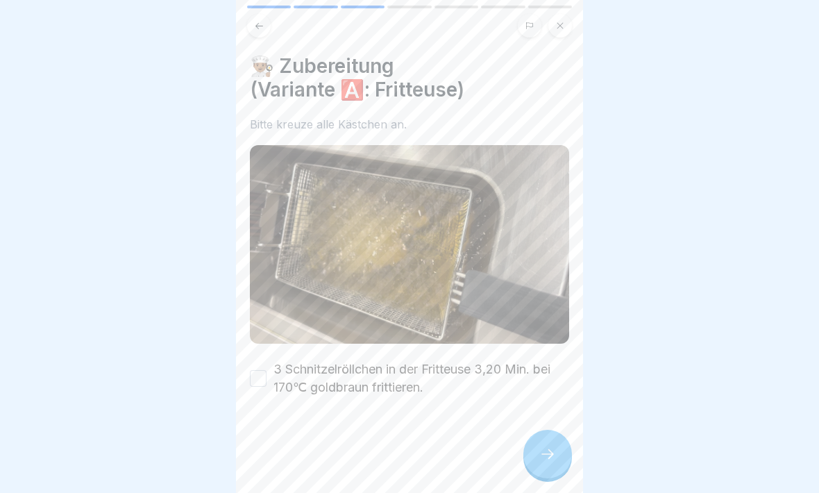
click at [255, 385] on button "3 Schnitzelröllchen in der Fritteuse 3,20 Min. bei 170℃ goldbraun frittieren." at bounding box center [258, 378] width 17 height 17
click at [538, 430] on div at bounding box center [547, 454] width 49 height 49
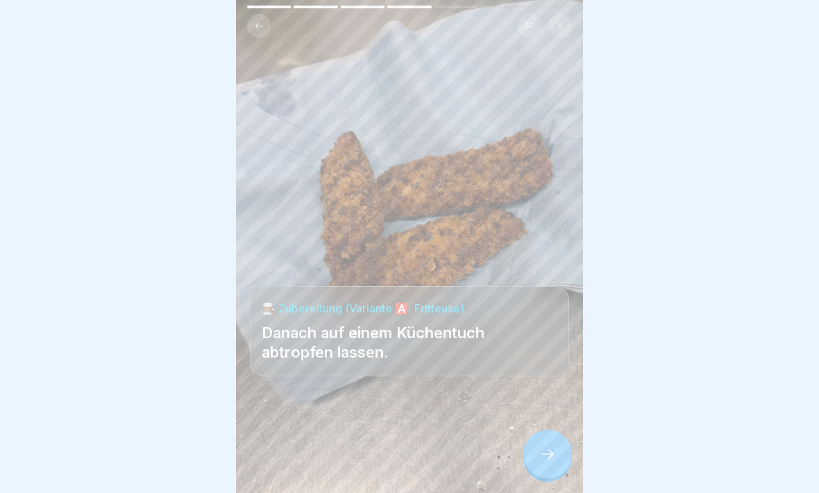
click at [550, 430] on icon at bounding box center [547, 454] width 12 height 10
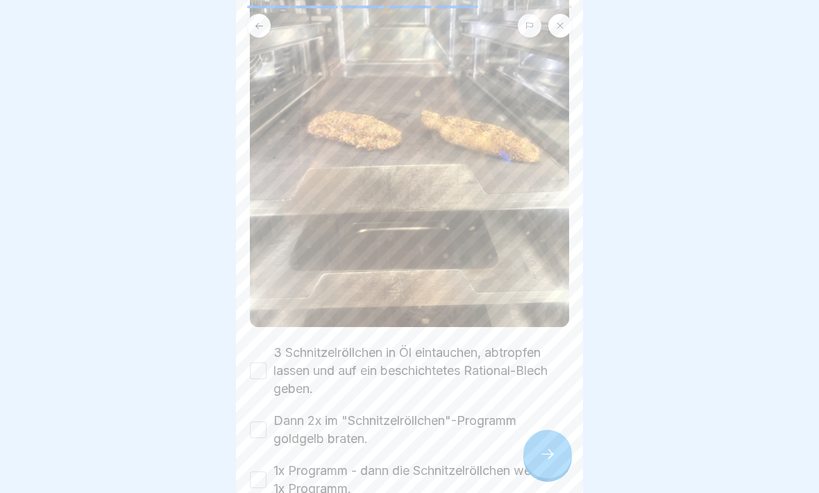
scroll to position [287, 0]
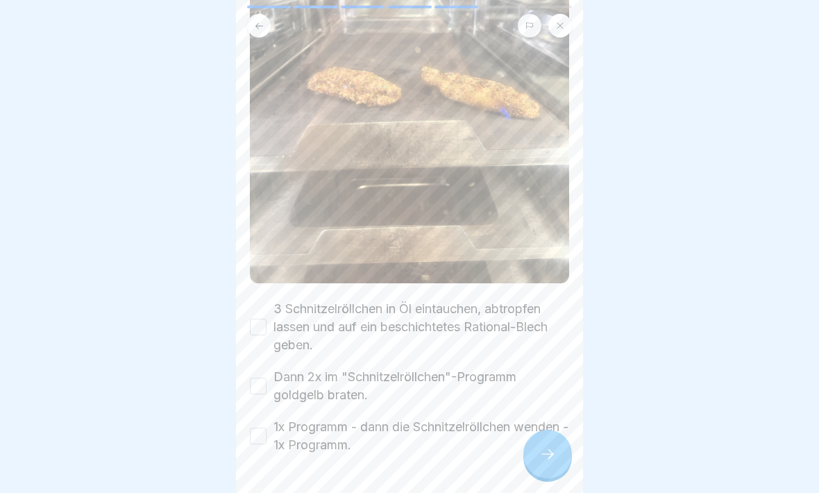
click at [262, 331] on button "3 Schnitzelröllchen in Öl eintauchen, abtropfen lassen und auf ein beschichtete…" at bounding box center [258, 327] width 17 height 17
click at [262, 383] on button "Dann 2x im "Schnitzelröllchen"-Programm goldgelb braten." at bounding box center [258, 386] width 17 height 17
click at [259, 430] on button "1x Programm - dann die Schnitzelröllchen wenden - 1x Programm." at bounding box center [258, 436] width 17 height 17
click at [548, 430] on icon at bounding box center [547, 454] width 17 height 17
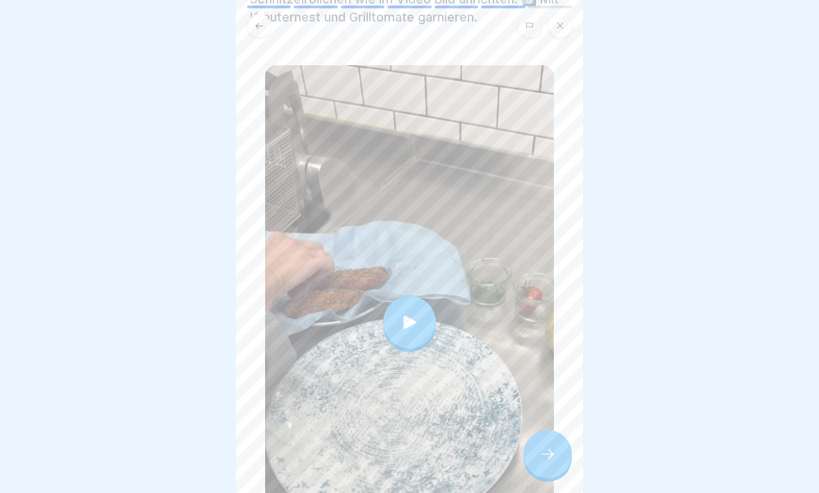
scroll to position [132, 0]
click at [409, 318] on icon at bounding box center [409, 320] width 12 height 13
click at [543, 430] on icon at bounding box center [547, 454] width 17 height 17
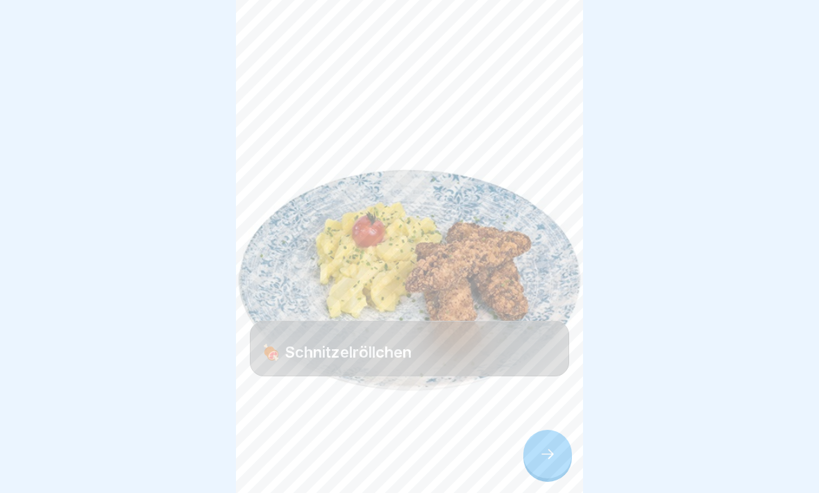
click at [546, 430] on div at bounding box center [547, 454] width 49 height 49
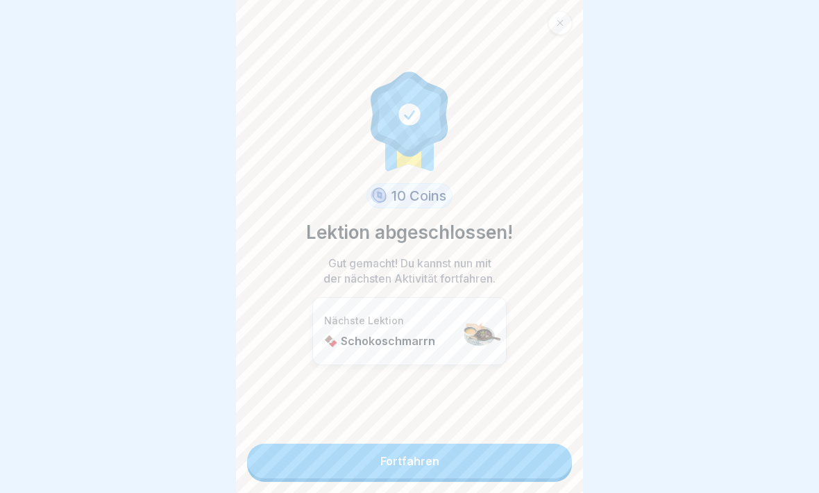
click at [523, 430] on link "Fortfahren" at bounding box center [409, 461] width 325 height 35
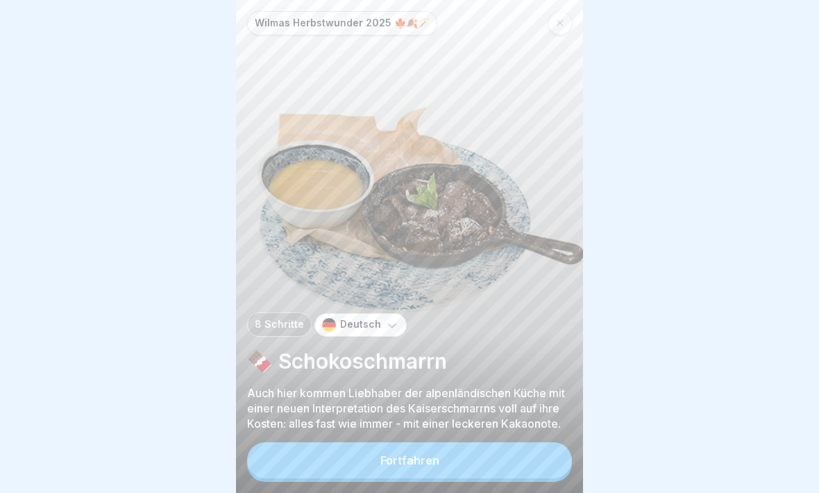
click at [430, 430] on div "Fortfahren" at bounding box center [409, 460] width 59 height 12
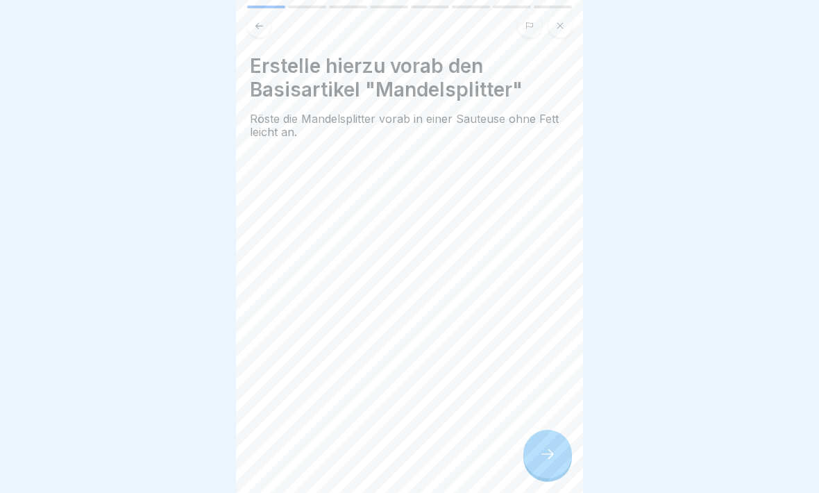
click at [542, 430] on icon at bounding box center [547, 454] width 17 height 17
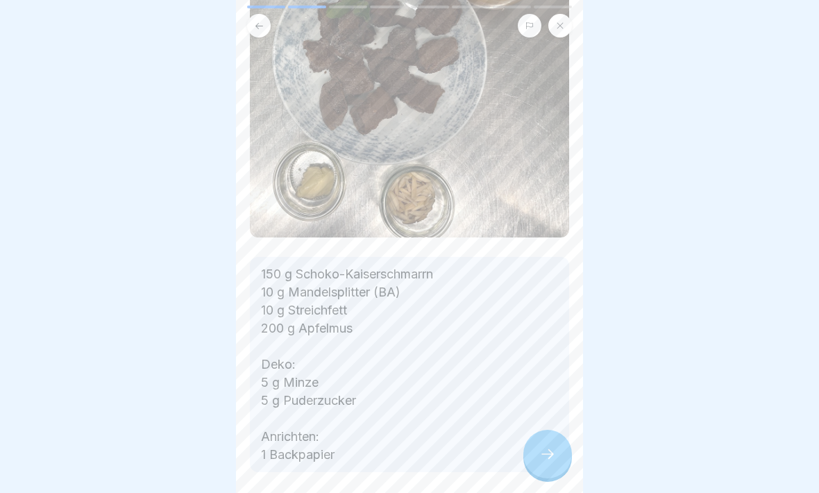
scroll to position [282, 0]
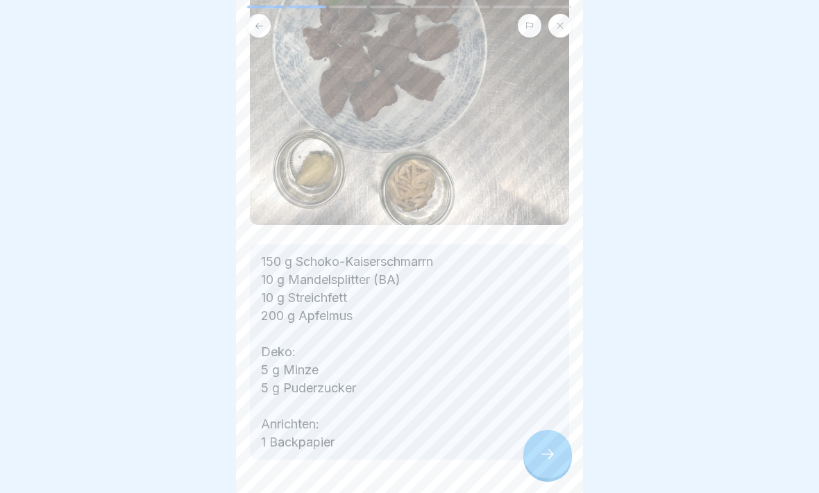
click at [402, 388] on p "150 g Schoko-Kaiserschmarrn 10 g Mandelsplitter (BA) 10 g Streichfett 200 g Apf…" at bounding box center [409, 352] width 297 height 199
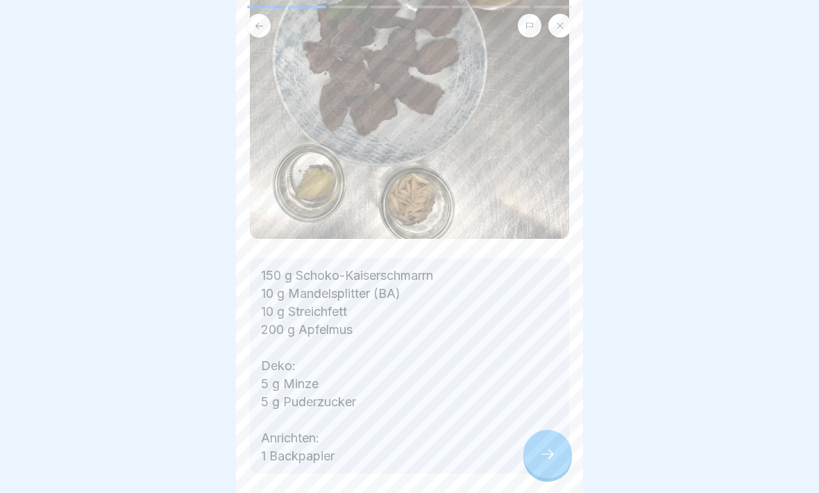
scroll to position [267, 0]
click at [551, 430] on icon at bounding box center [547, 454] width 17 height 17
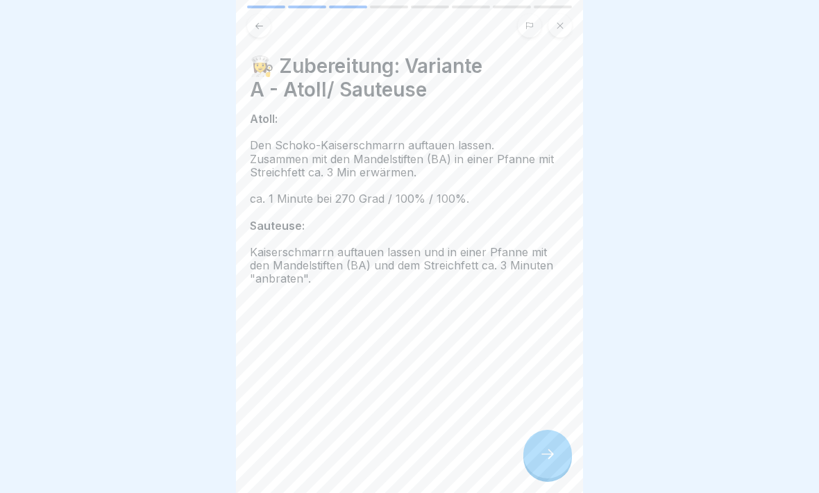
click at [555, 430] on icon at bounding box center [547, 454] width 17 height 17
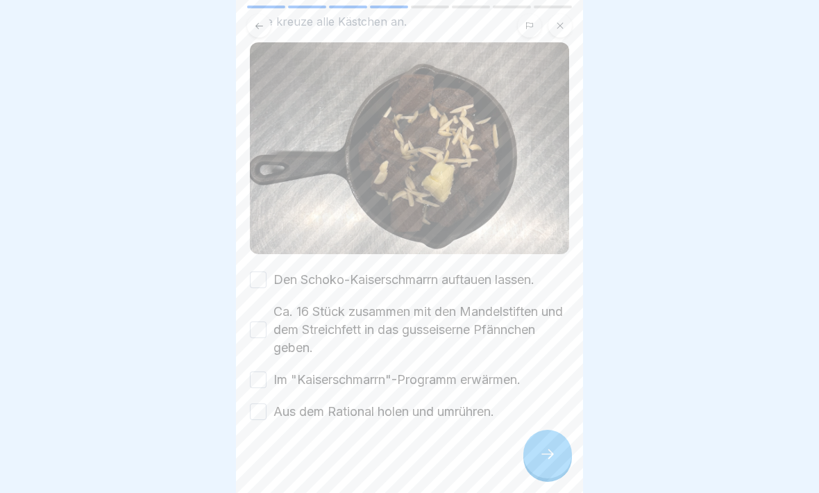
scroll to position [110, 0]
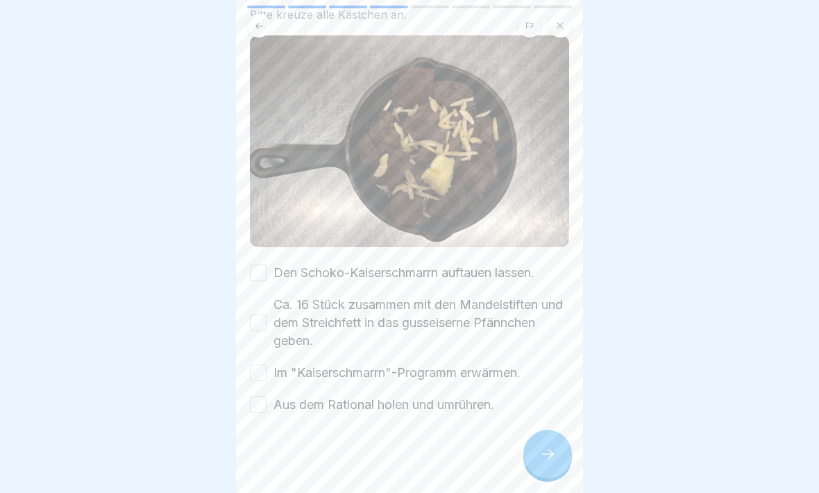
click at [258, 271] on button "Den Schoko-Kaiserschmarrn auftauen lassen." at bounding box center [258, 272] width 17 height 17
click at [254, 328] on button "Ca. 16 Stück zusammen mit den Mandelstiften und dem Streichfett in das gusseise…" at bounding box center [258, 322] width 17 height 17
click at [265, 369] on button "Im "Kaiserschmarrn"-Programm erwärmen." at bounding box center [258, 372] width 17 height 17
click at [259, 406] on button "Aus dem Rational holen und umrühren." at bounding box center [258, 404] width 17 height 17
click at [558, 430] on div at bounding box center [547, 454] width 49 height 49
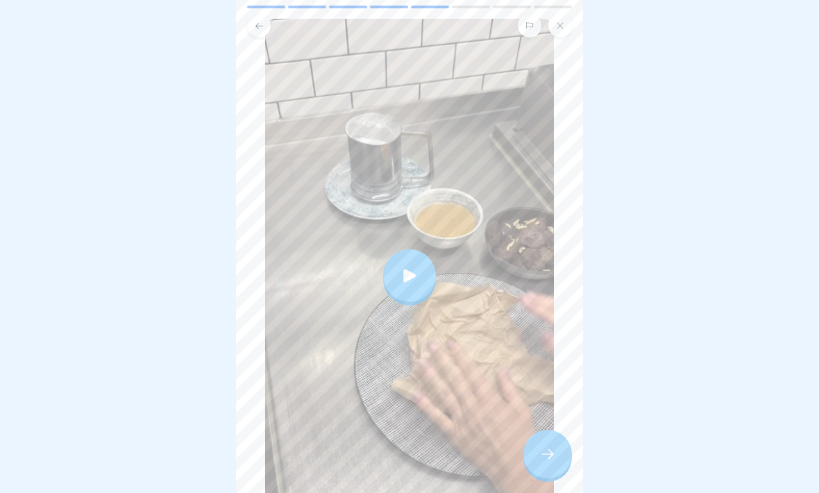
scroll to position [196, 0]
click at [416, 273] on icon at bounding box center [409, 274] width 19 height 19
click at [545, 430] on icon at bounding box center [547, 454] width 17 height 17
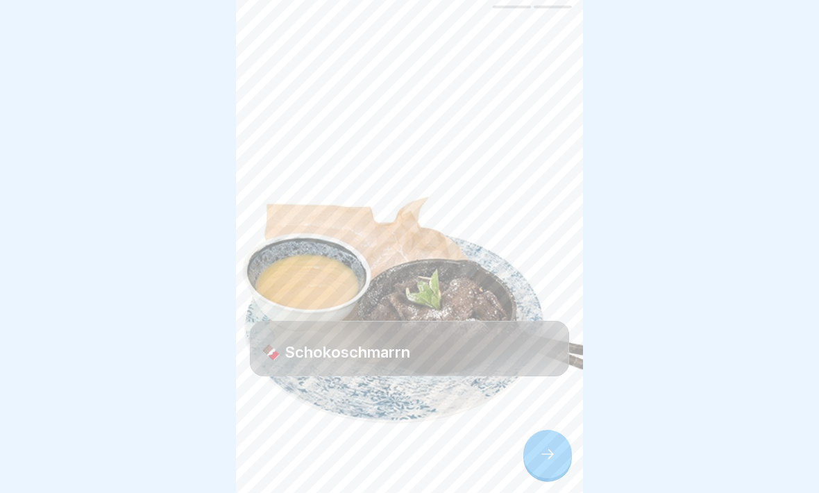
click at [549, 430] on icon at bounding box center [547, 454] width 17 height 17
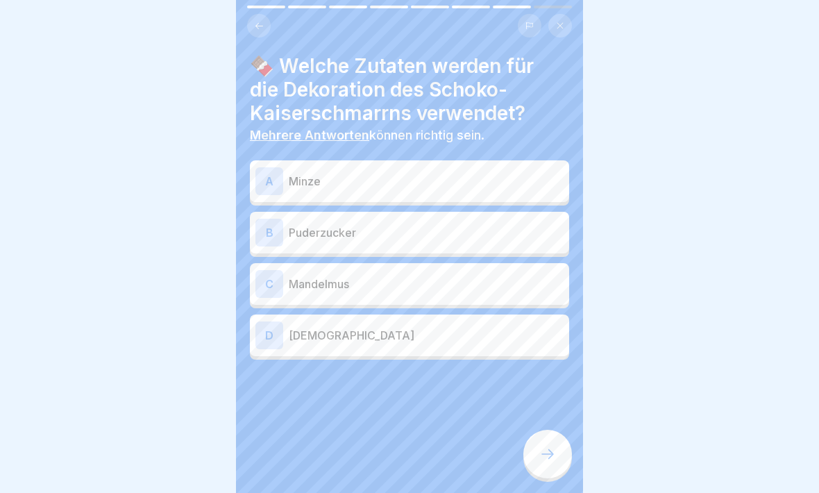
click at [277, 184] on div "A" at bounding box center [269, 181] width 28 height 28
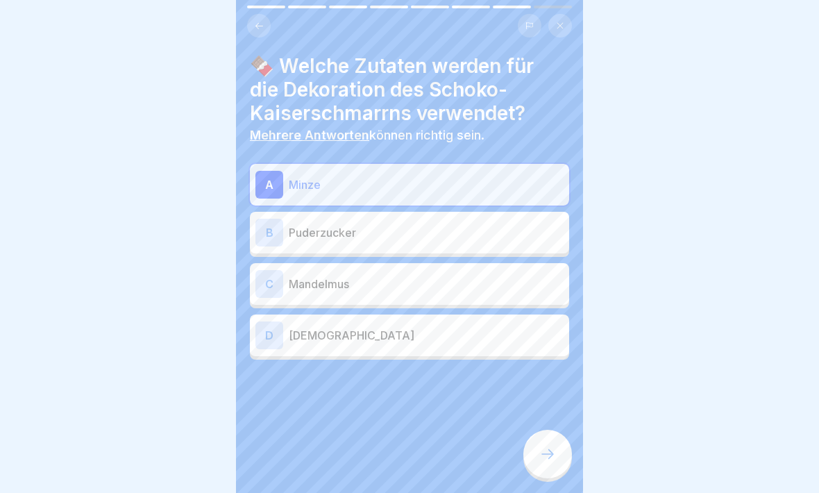
click at [271, 233] on div "B" at bounding box center [269, 233] width 28 height 28
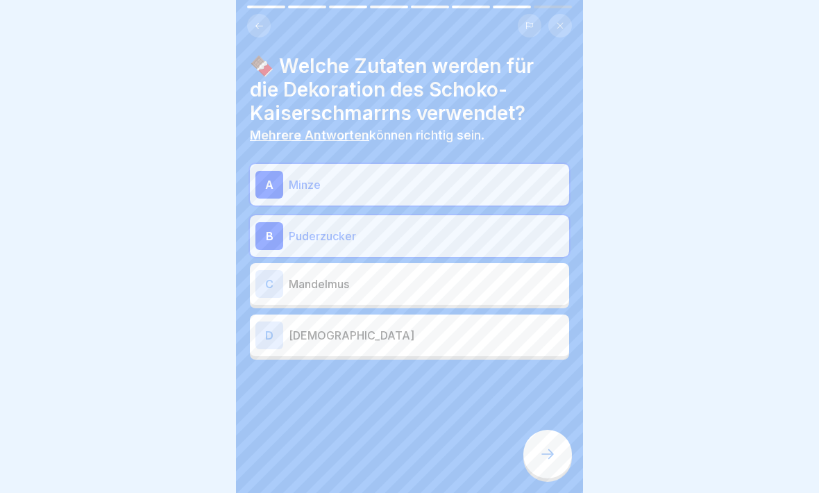
click at [547, 430] on icon at bounding box center [547, 454] width 17 height 17
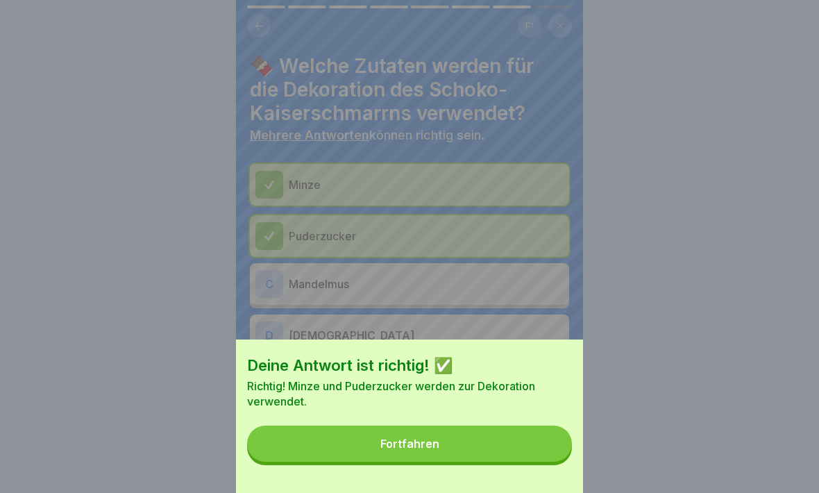
click at [424, 430] on div "Fortfahren" at bounding box center [409, 443] width 59 height 12
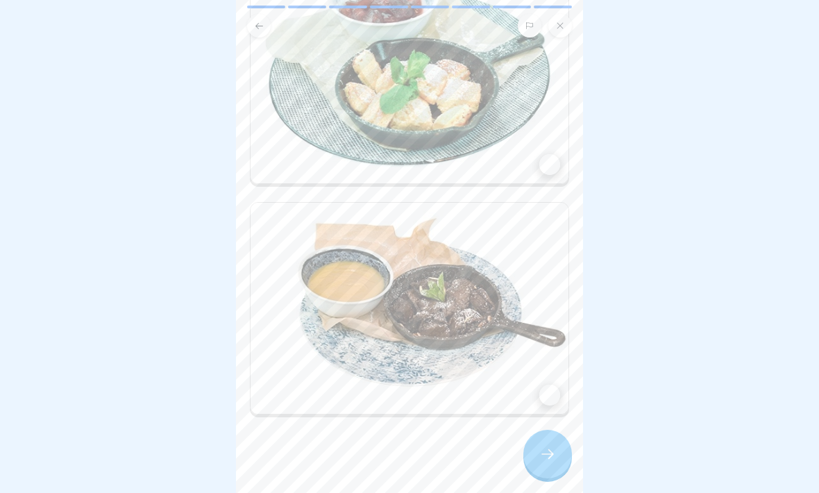
scroll to position [207, 0]
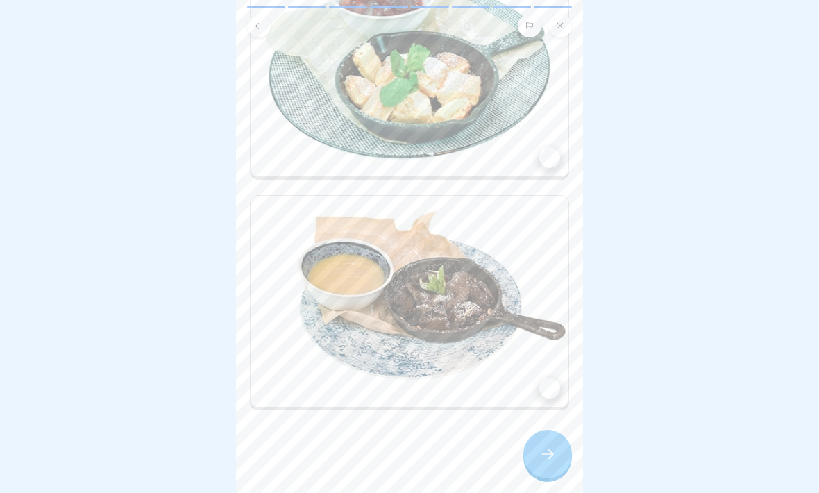
click at [542, 389] on div at bounding box center [549, 388] width 21 height 21
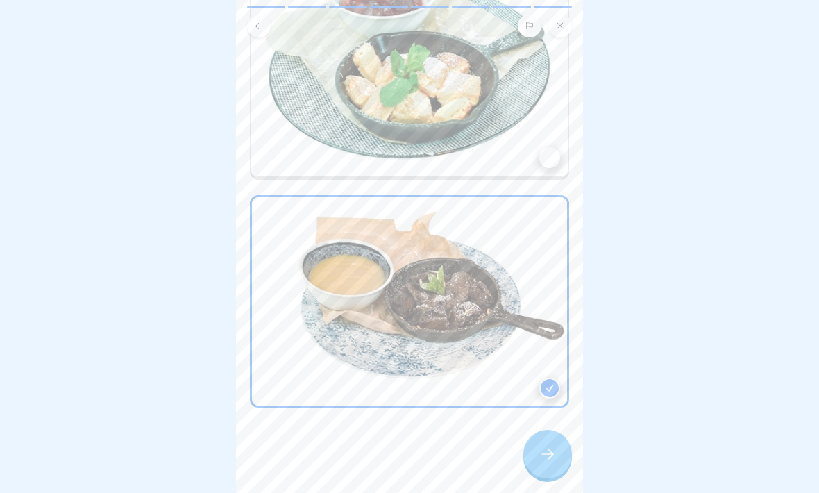
click at [550, 430] on icon at bounding box center [547, 454] width 12 height 10
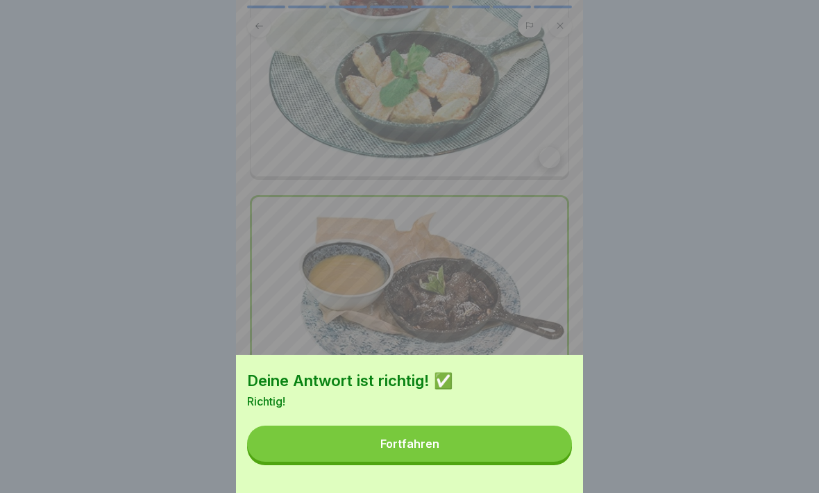
click at [475, 430] on button "Fortfahren" at bounding box center [409, 443] width 325 height 36
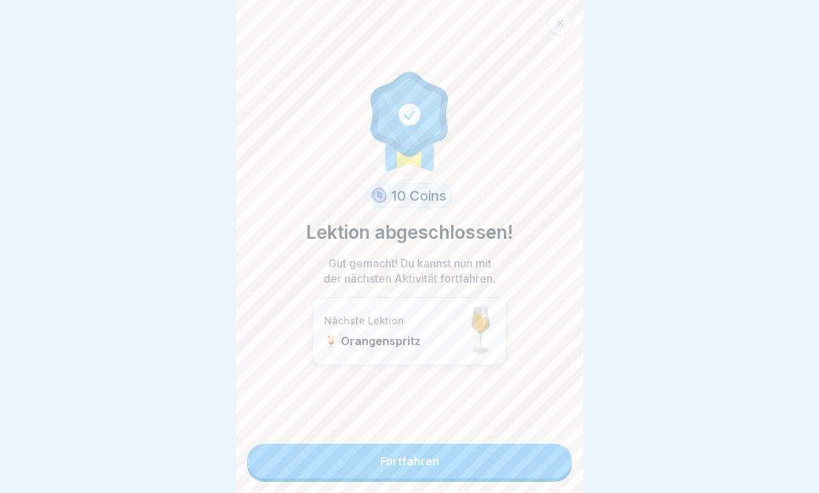
click at [421, 430] on link "Fortfahren" at bounding box center [409, 461] width 325 height 35
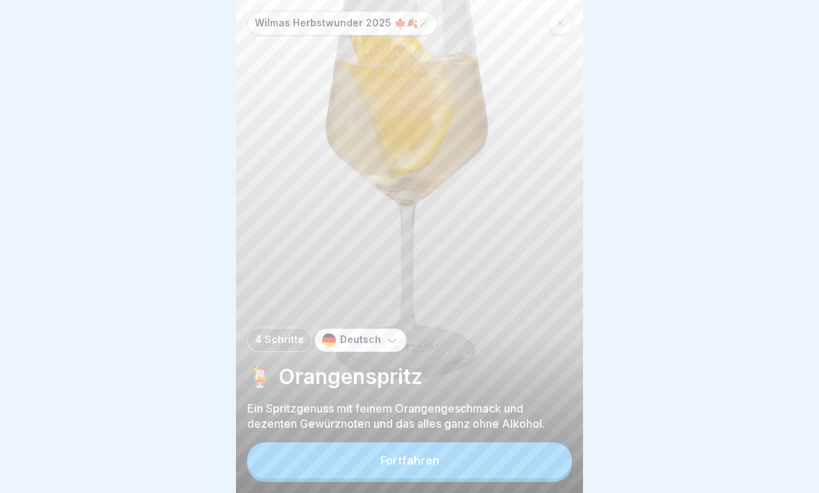
click at [407, 430] on div "Fortfahren" at bounding box center [409, 460] width 59 height 12
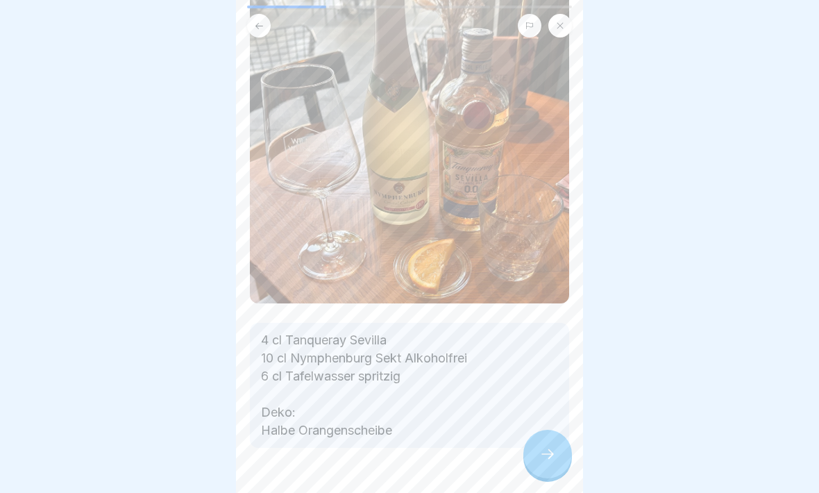
scroll to position [129, 0]
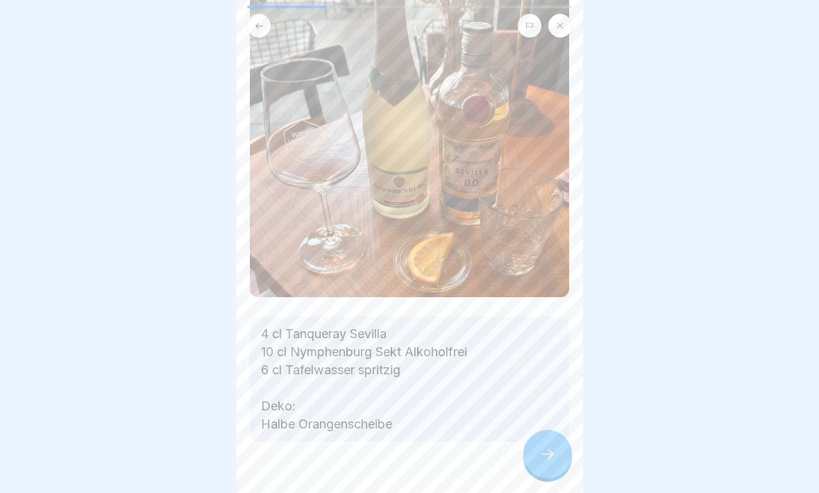
click at [547, 430] on icon at bounding box center [547, 454] width 17 height 17
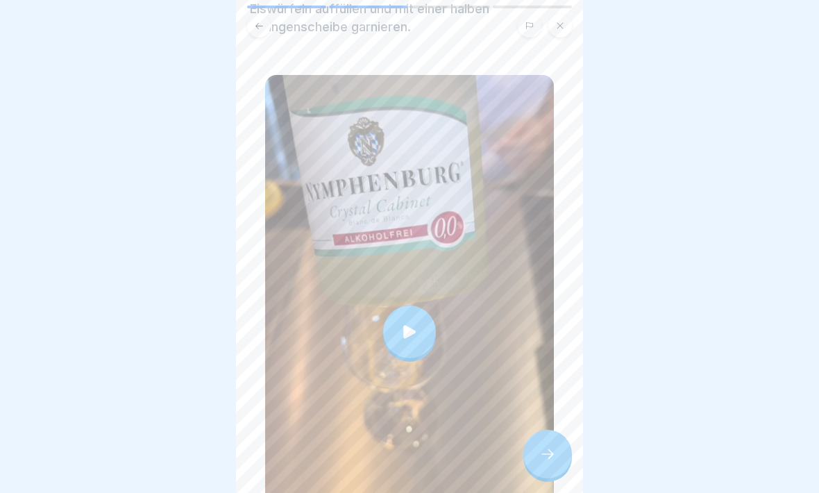
scroll to position [99, 0]
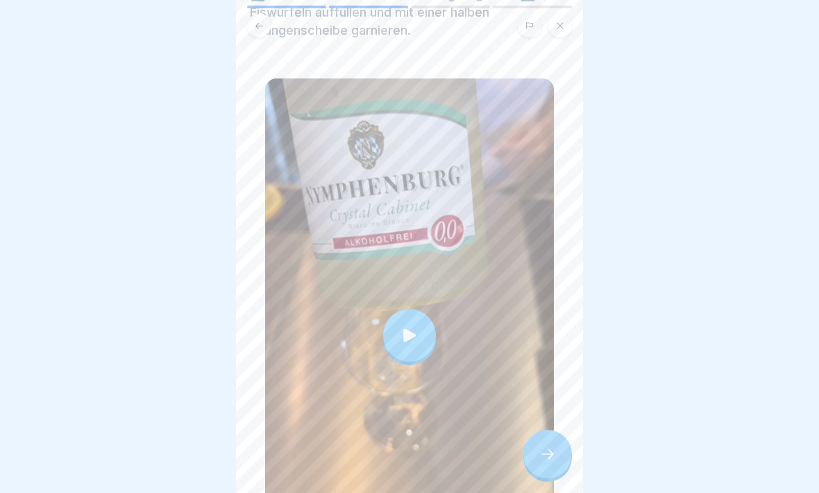
click at [413, 318] on div at bounding box center [409, 335] width 53 height 53
click at [548, 430] on icon at bounding box center [547, 454] width 17 height 17
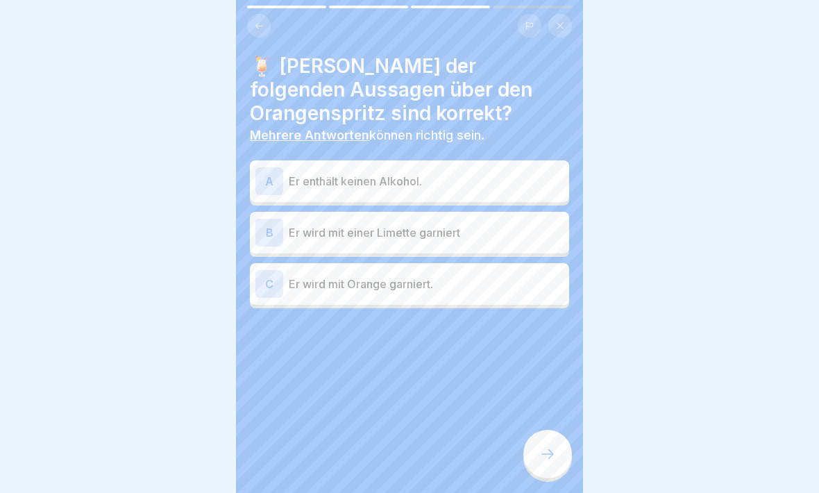
click at [258, 31] on button at bounding box center [259, 26] width 24 height 24
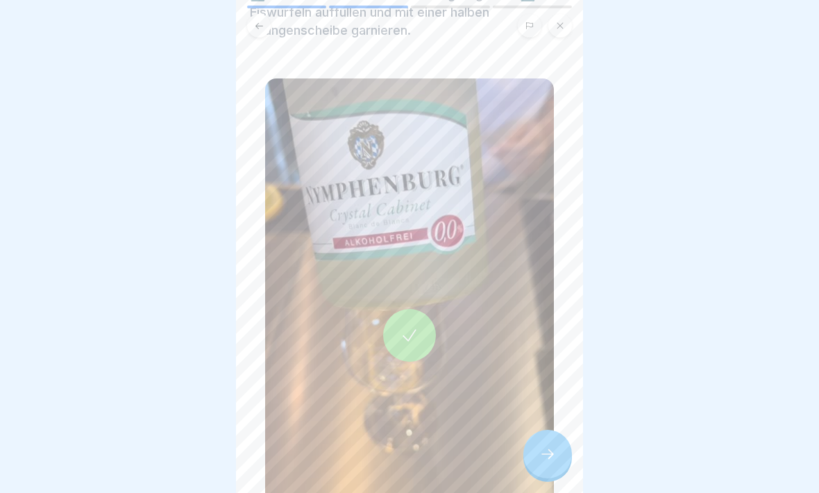
click at [257, 36] on button at bounding box center [259, 26] width 24 height 24
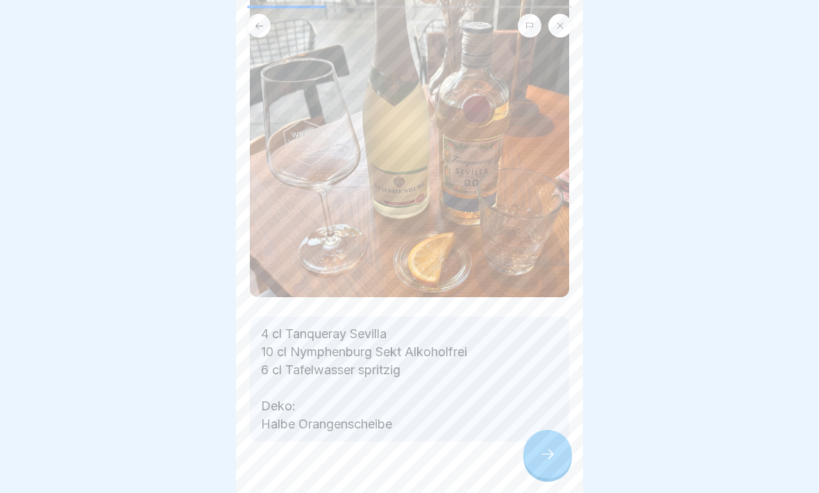
click at [549, 430] on icon at bounding box center [547, 454] width 17 height 17
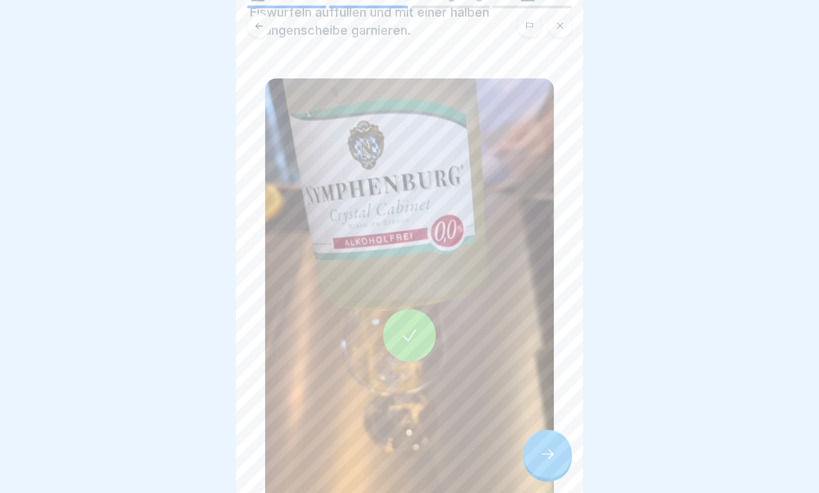
click at [551, 430] on icon at bounding box center [547, 454] width 12 height 10
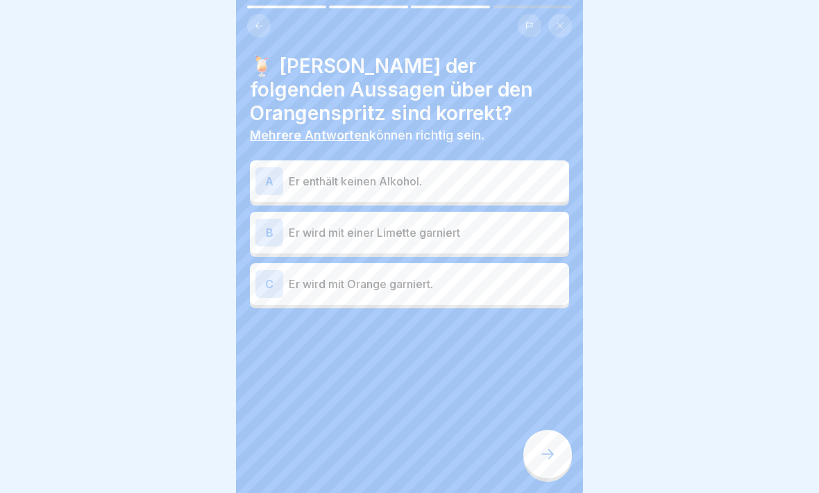
click at [276, 174] on div "A" at bounding box center [269, 181] width 28 height 28
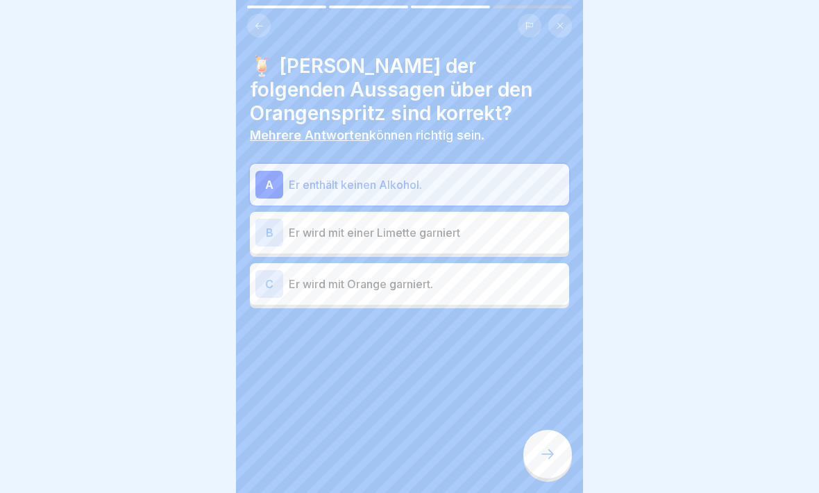
click at [262, 285] on div "C" at bounding box center [269, 284] width 28 height 28
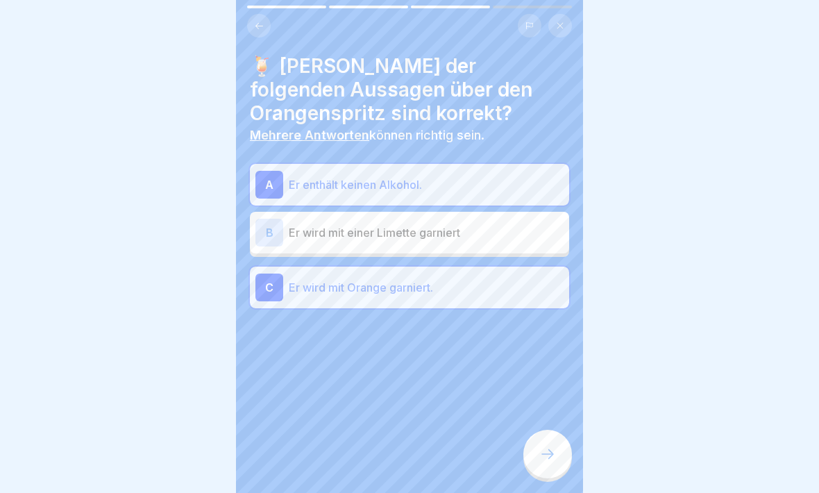
click at [548, 430] on icon at bounding box center [547, 454] width 17 height 17
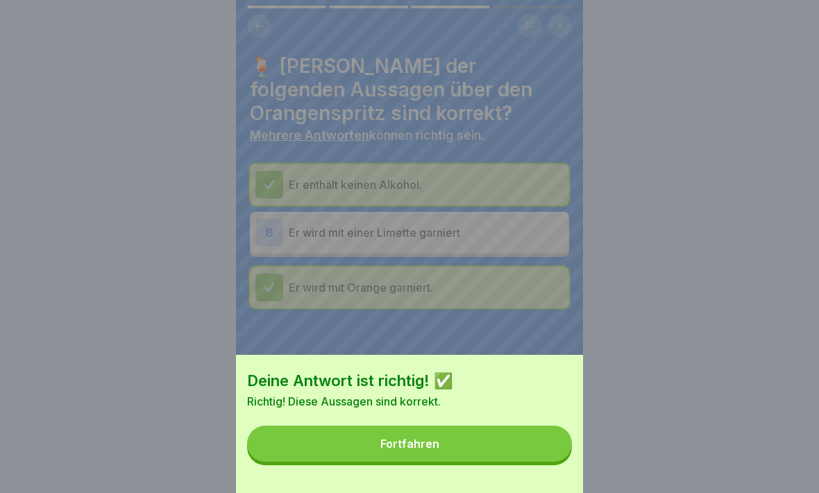
click at [381, 430] on button "Fortfahren" at bounding box center [409, 443] width 325 height 36
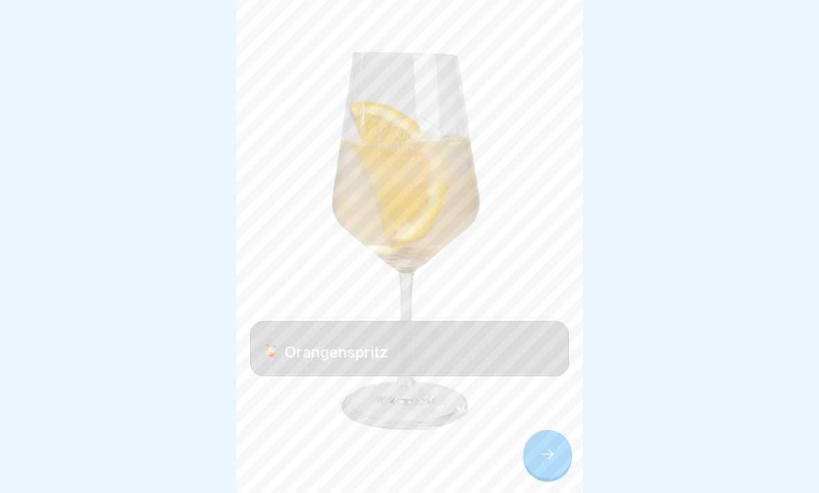
click at [540, 430] on icon at bounding box center [547, 454] width 17 height 17
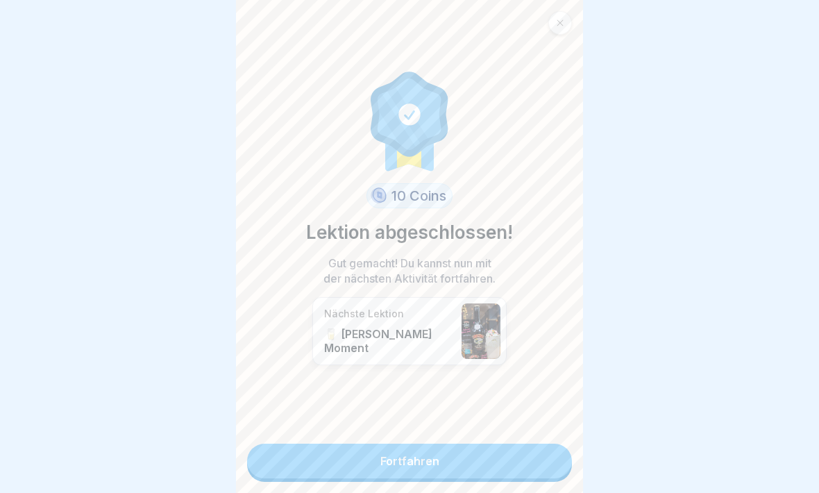
click at [389, 430] on link "Fortfahren" at bounding box center [409, 461] width 325 height 35
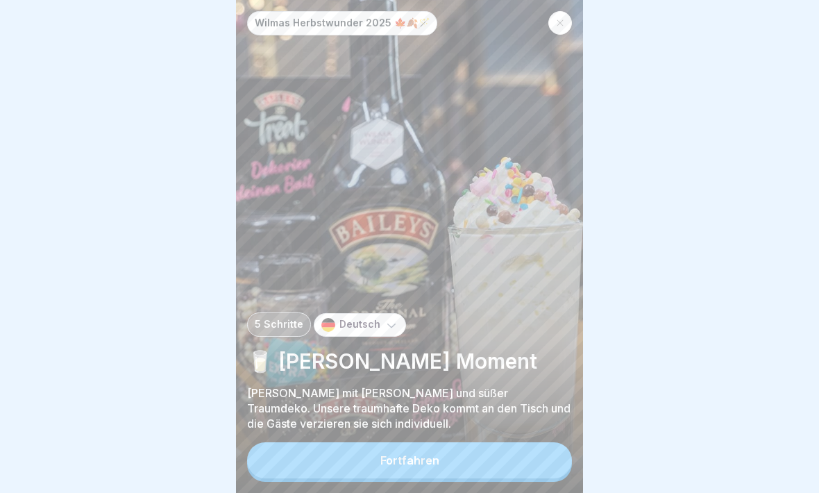
click at [346, 430] on button "Fortfahren" at bounding box center [409, 460] width 325 height 36
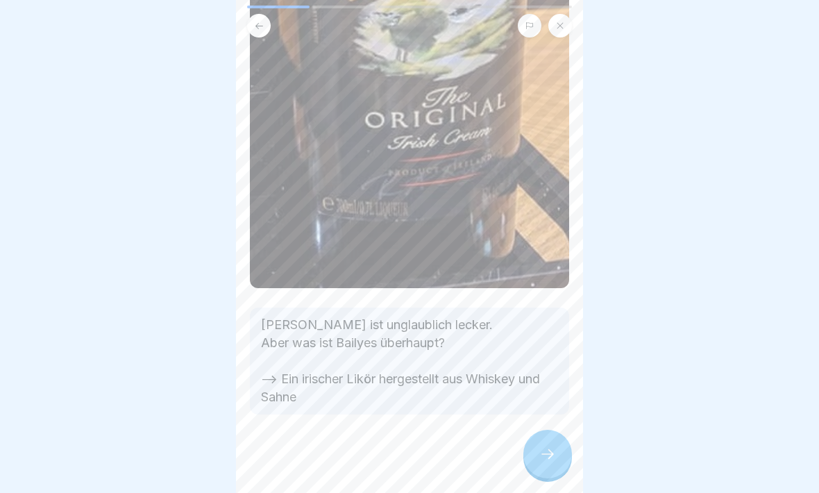
scroll to position [740, 0]
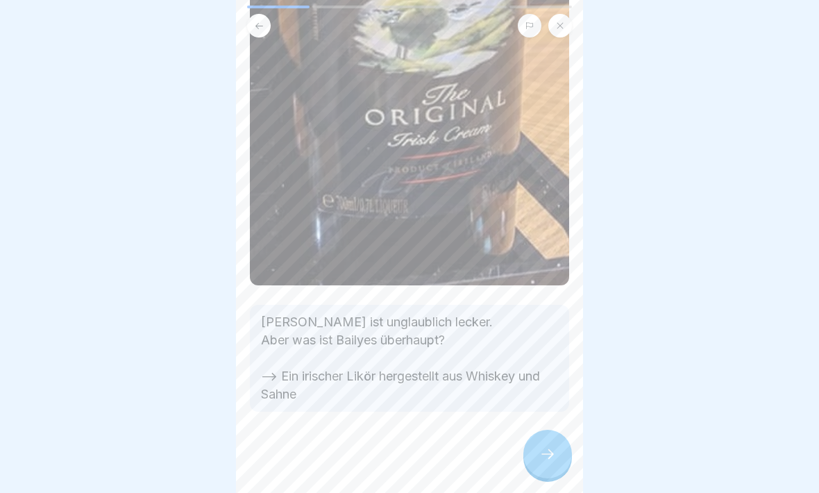
click at [555, 430] on icon at bounding box center [547, 454] width 17 height 17
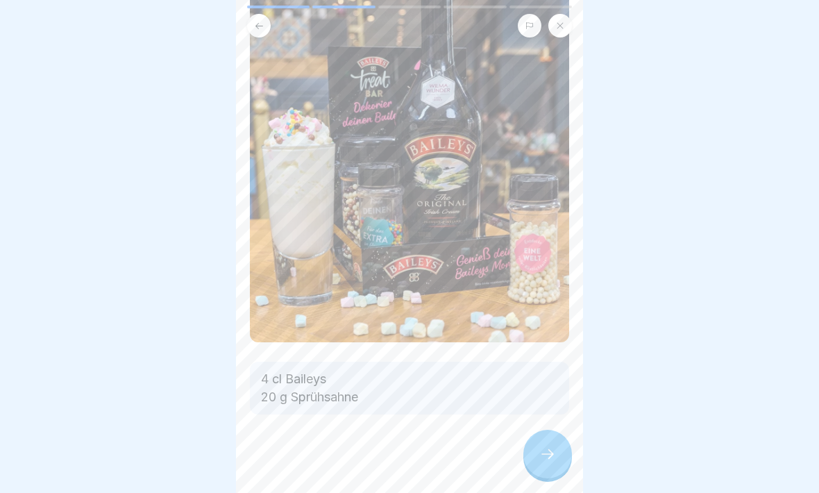
scroll to position [155, 0]
click at [550, 430] on icon at bounding box center [547, 454] width 17 height 17
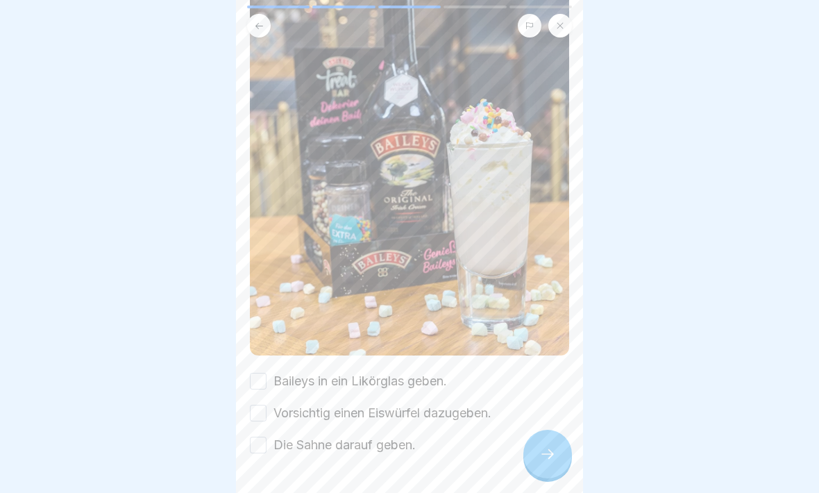
scroll to position [171, 0]
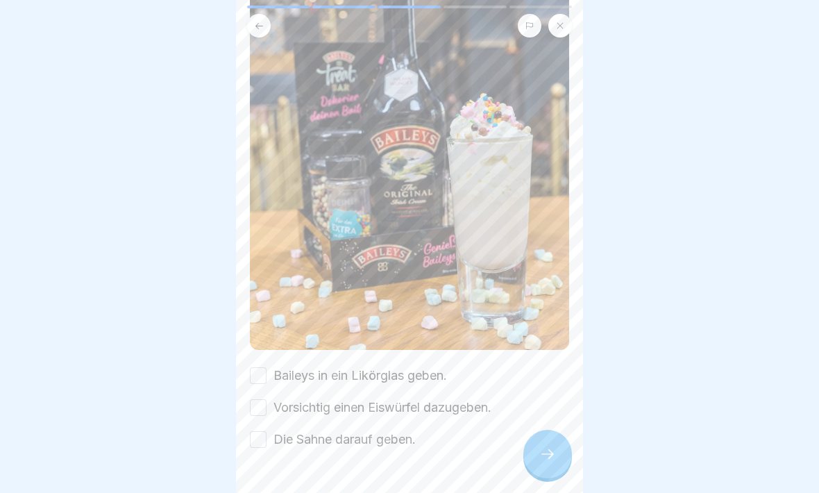
click at [543, 430] on icon at bounding box center [547, 454] width 17 height 17
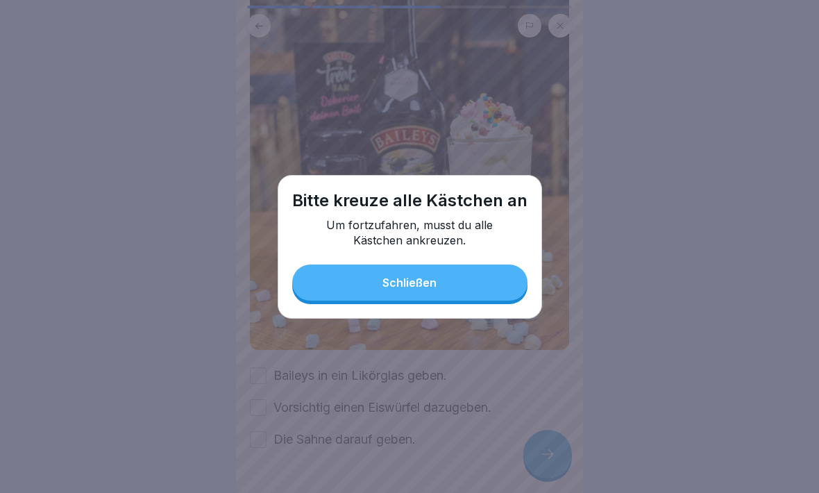
click at [719, 242] on div at bounding box center [409, 246] width 819 height 493
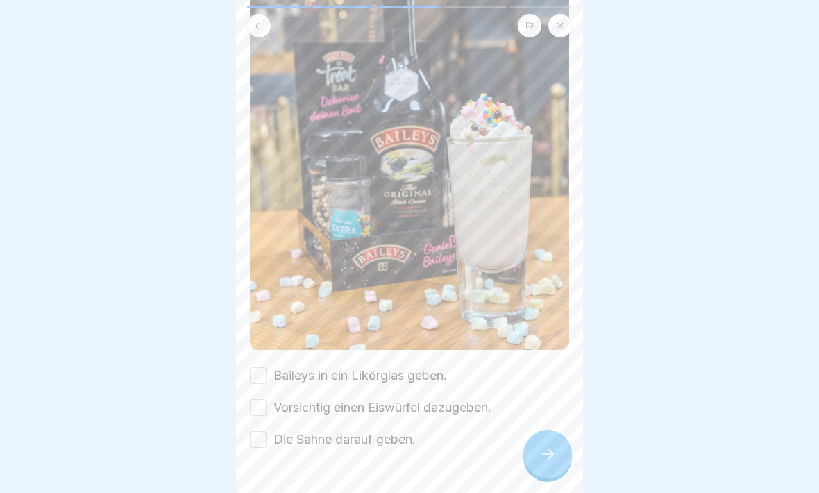
click at [257, 371] on button "Baileys in ein Likörglas geben." at bounding box center [258, 375] width 17 height 17
click at [262, 407] on button "Vorsichtig einen Eiswürfel dazugeben." at bounding box center [258, 407] width 17 height 17
click at [274, 430] on label "Die Sahne darauf geben." at bounding box center [344, 439] width 142 height 18
click at [267, 430] on button "Die Sahne darauf geben." at bounding box center [258, 439] width 17 height 17
click at [530, 430] on div at bounding box center [547, 454] width 49 height 49
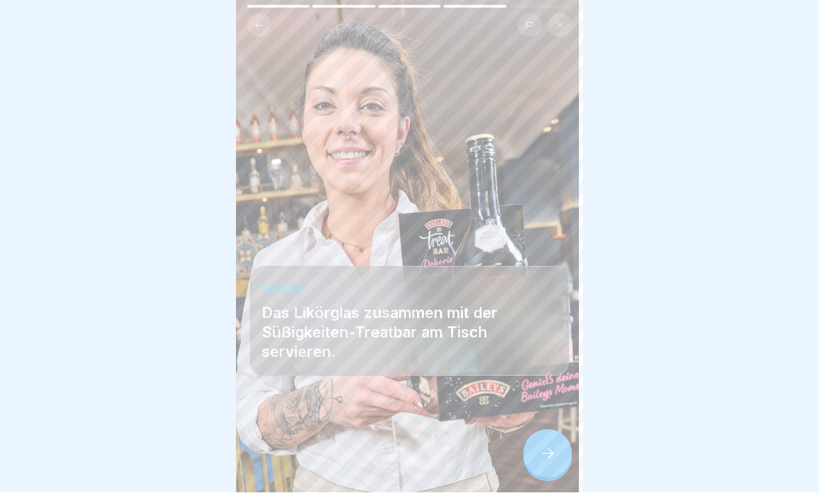
click at [547, 430] on icon at bounding box center [547, 454] width 17 height 17
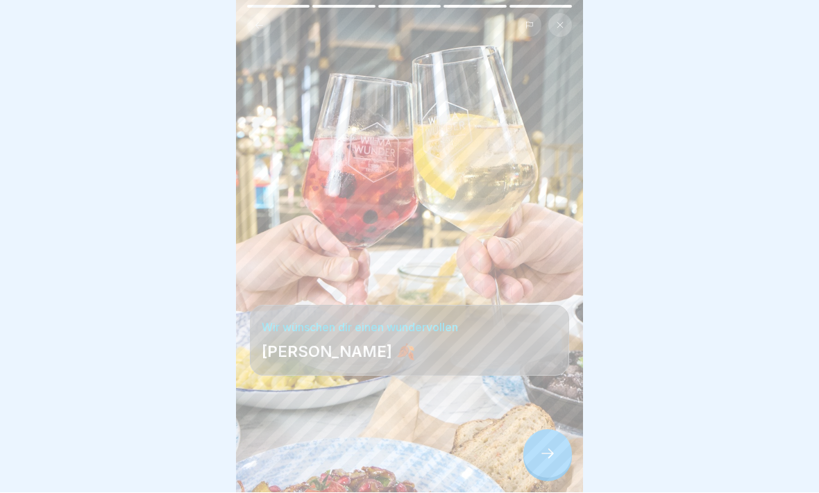
click at [554, 430] on icon at bounding box center [547, 454] width 17 height 17
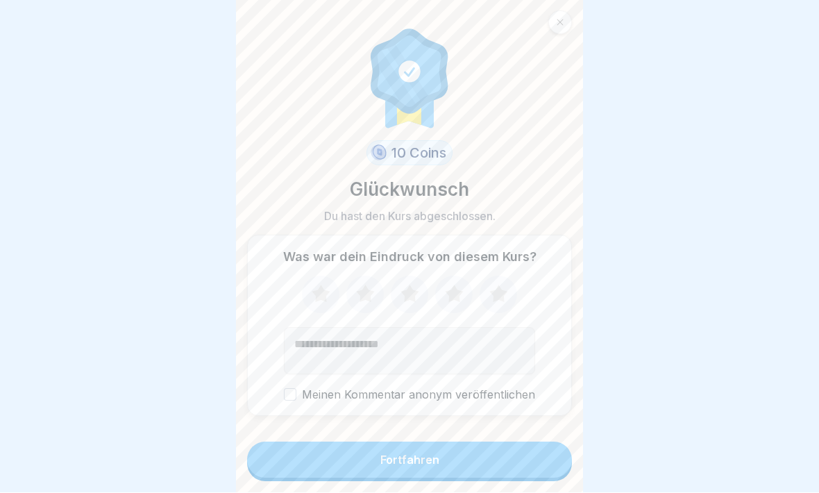
click at [322, 301] on icon at bounding box center [321, 295] width 37 height 36
click at [351, 305] on icon at bounding box center [365, 295] width 37 height 36
click at [411, 296] on icon at bounding box center [410, 293] width 18 height 17
click at [459, 296] on icon at bounding box center [454, 293] width 18 height 17
click at [456, 430] on button "Fortfahren" at bounding box center [409, 460] width 325 height 36
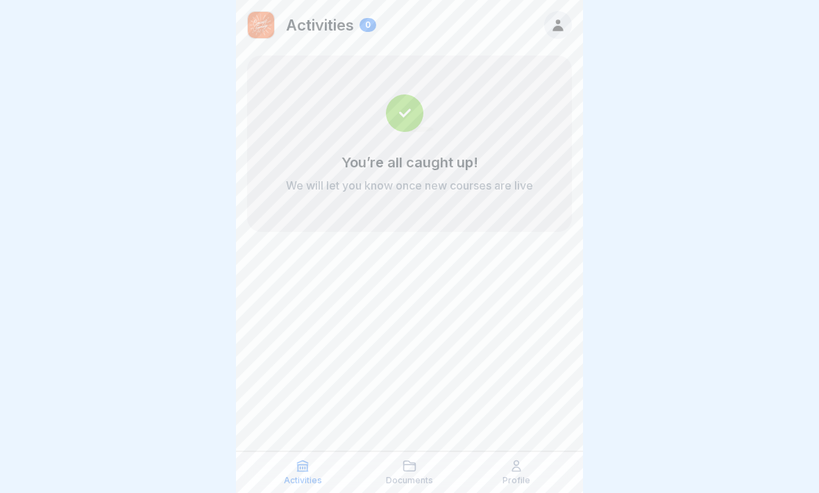
click at [518, 430] on icon at bounding box center [516, 466] width 14 height 14
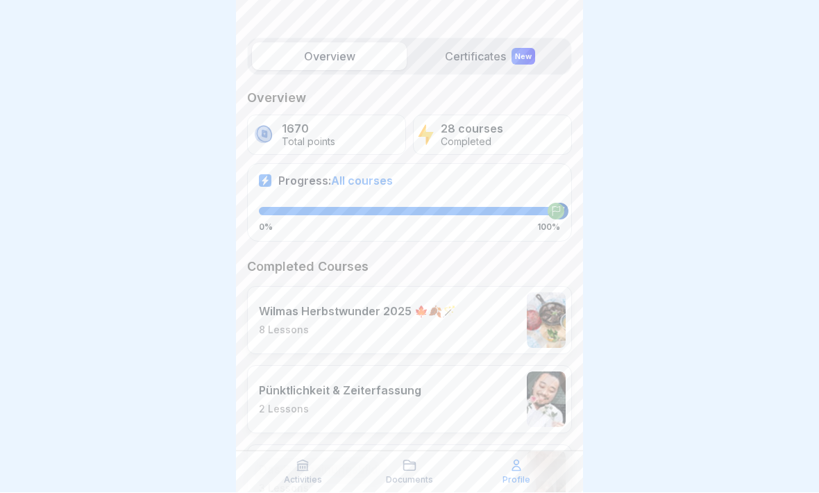
scroll to position [149, 0]
